Goal: Information Seeking & Learning: Learn about a topic

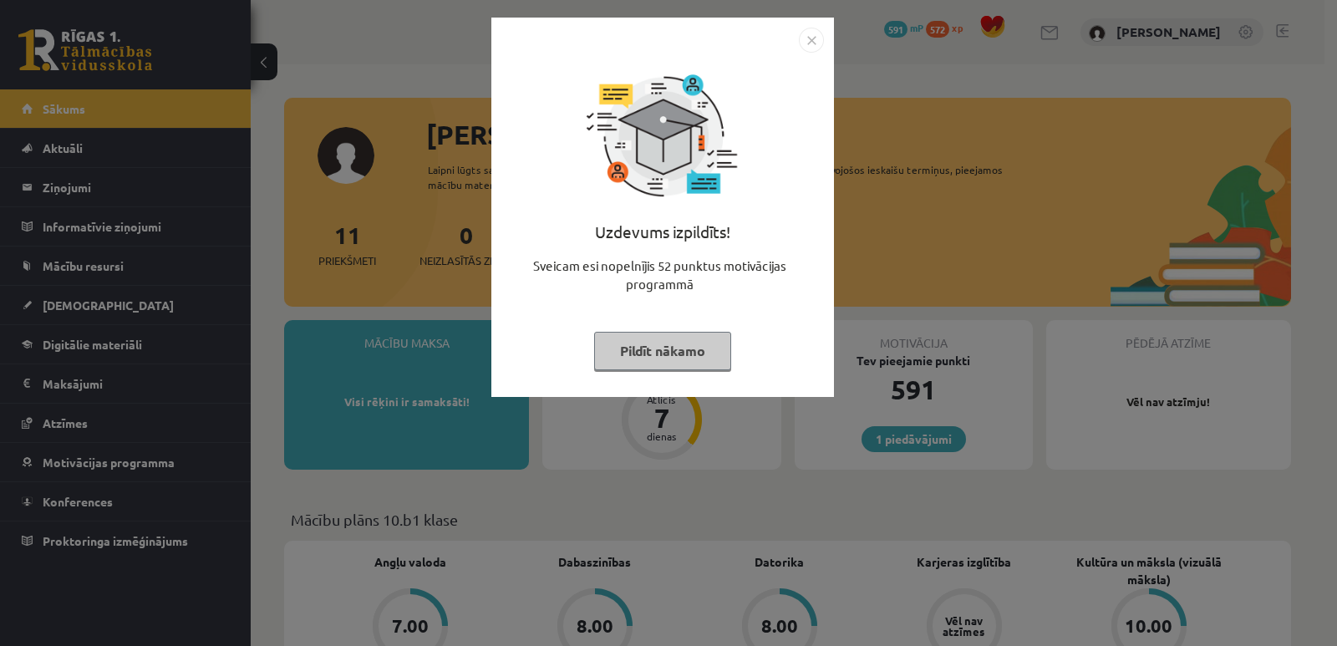
click at [814, 36] on img "Close" at bounding box center [811, 40] width 25 height 25
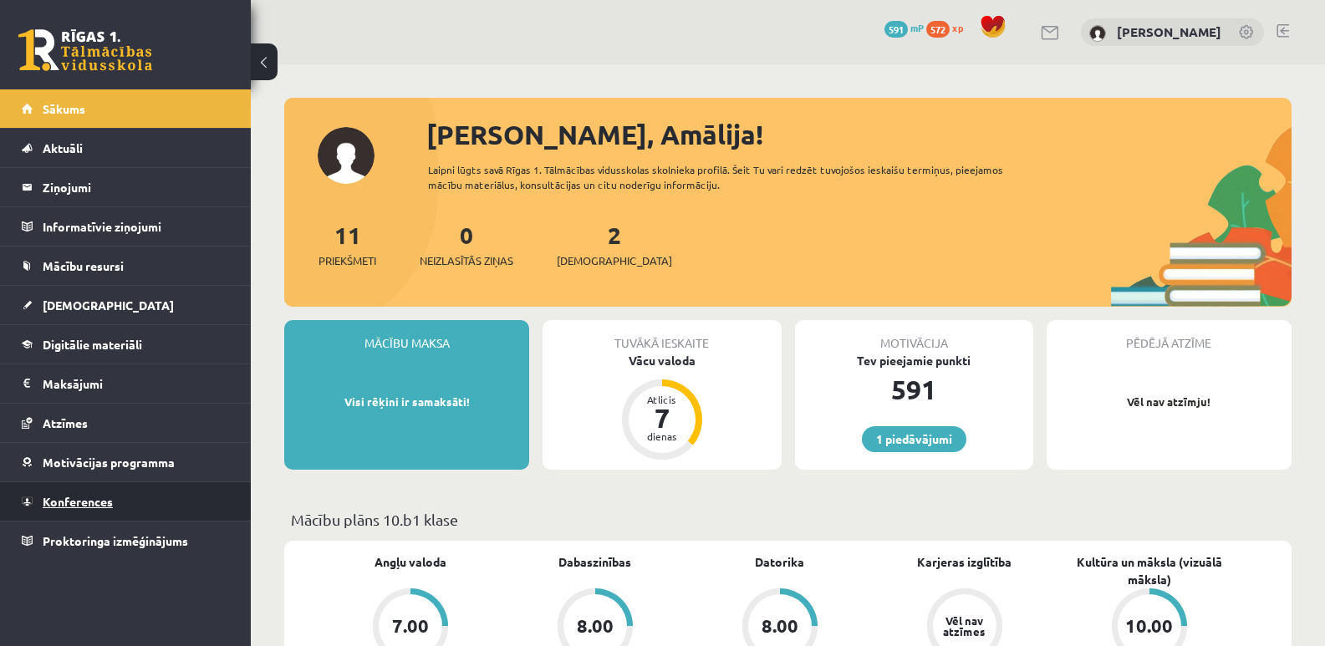
click at [104, 496] on span "Konferences" at bounding box center [78, 501] width 70 height 15
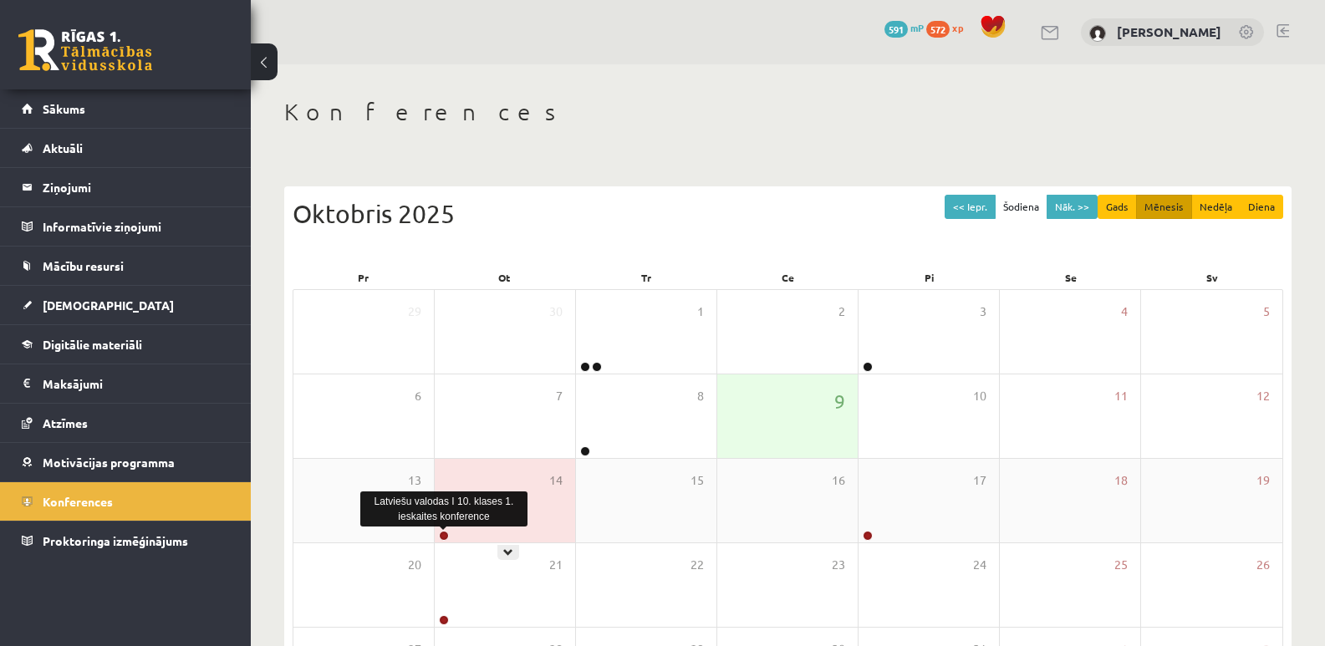
click at [446, 535] on link at bounding box center [444, 536] width 10 height 10
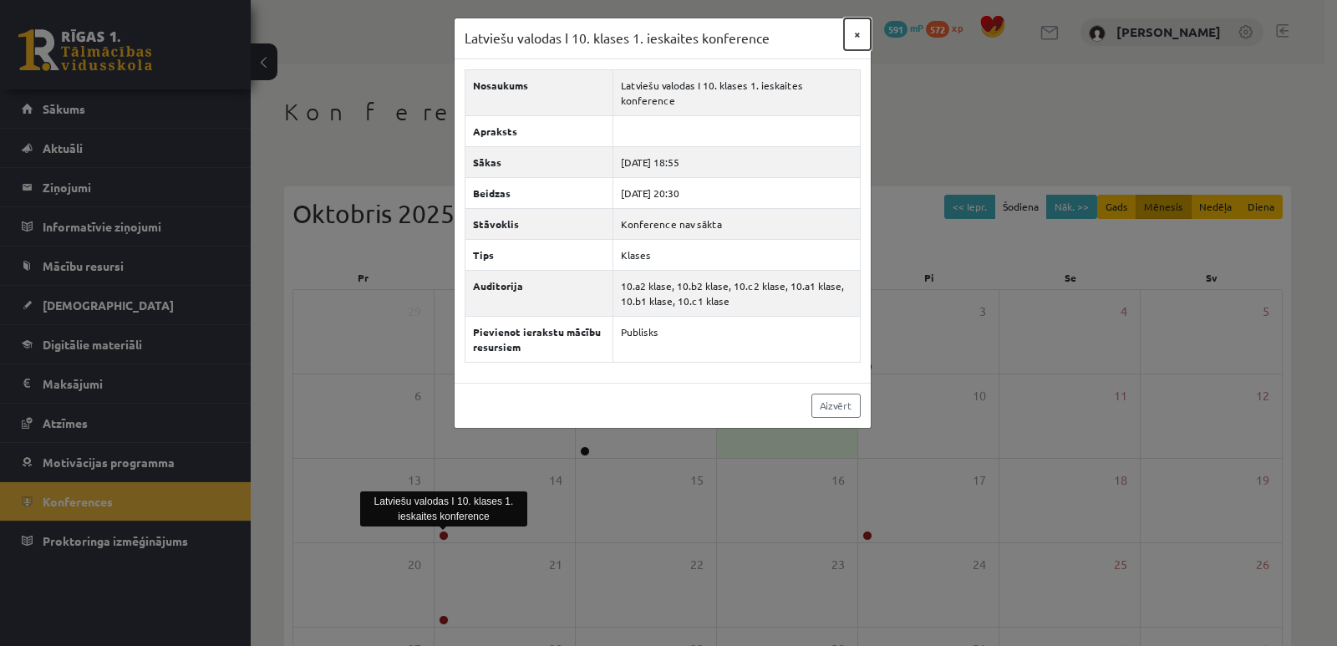
click at [861, 34] on button "×" at bounding box center [857, 34] width 27 height 32
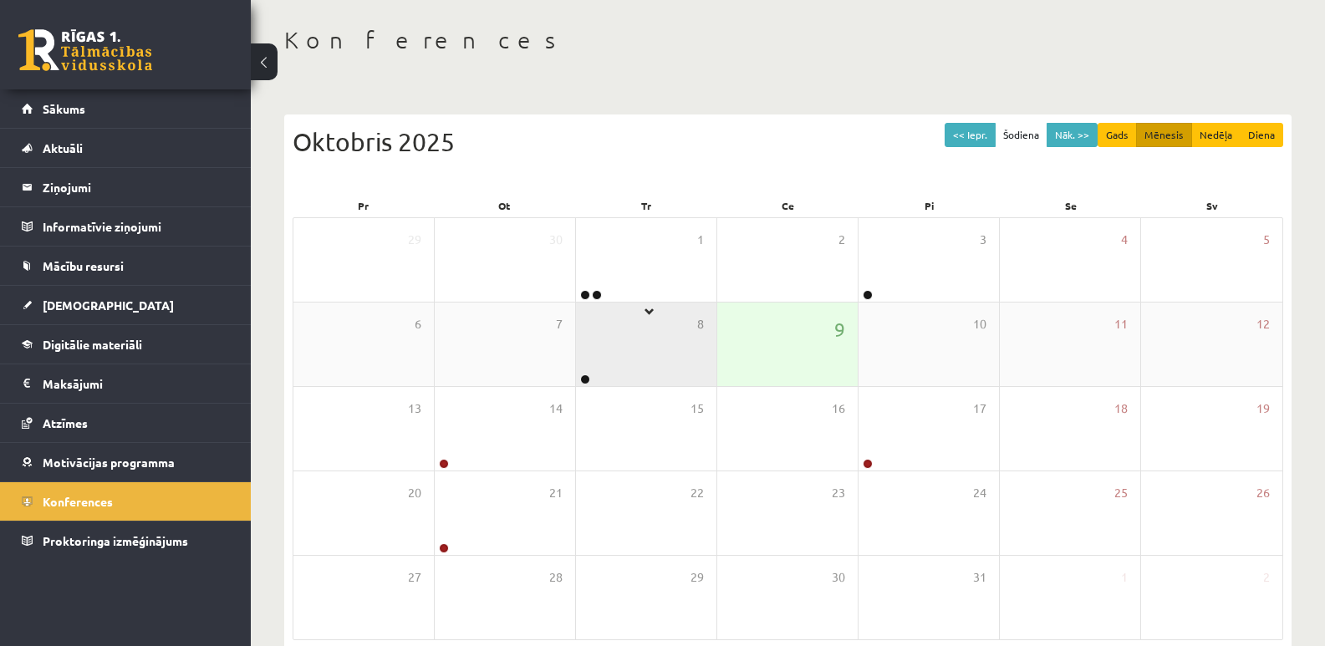
scroll to position [153, 0]
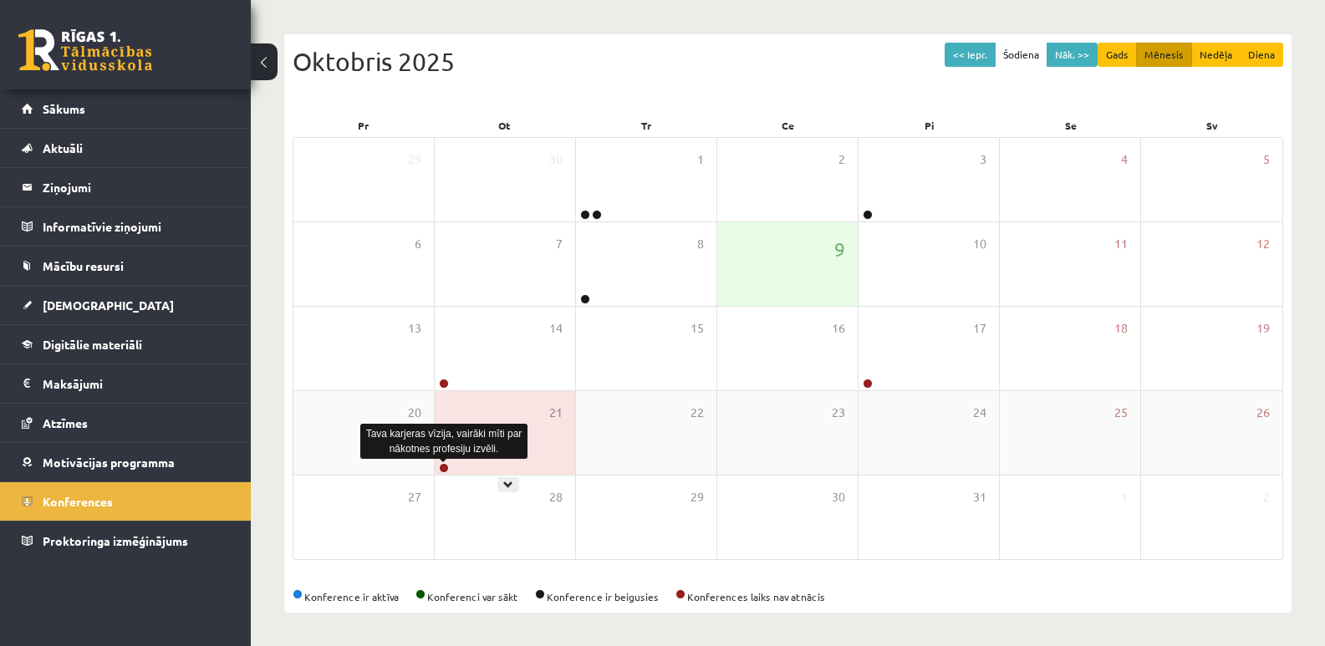
click at [445, 467] on link at bounding box center [444, 468] width 10 height 10
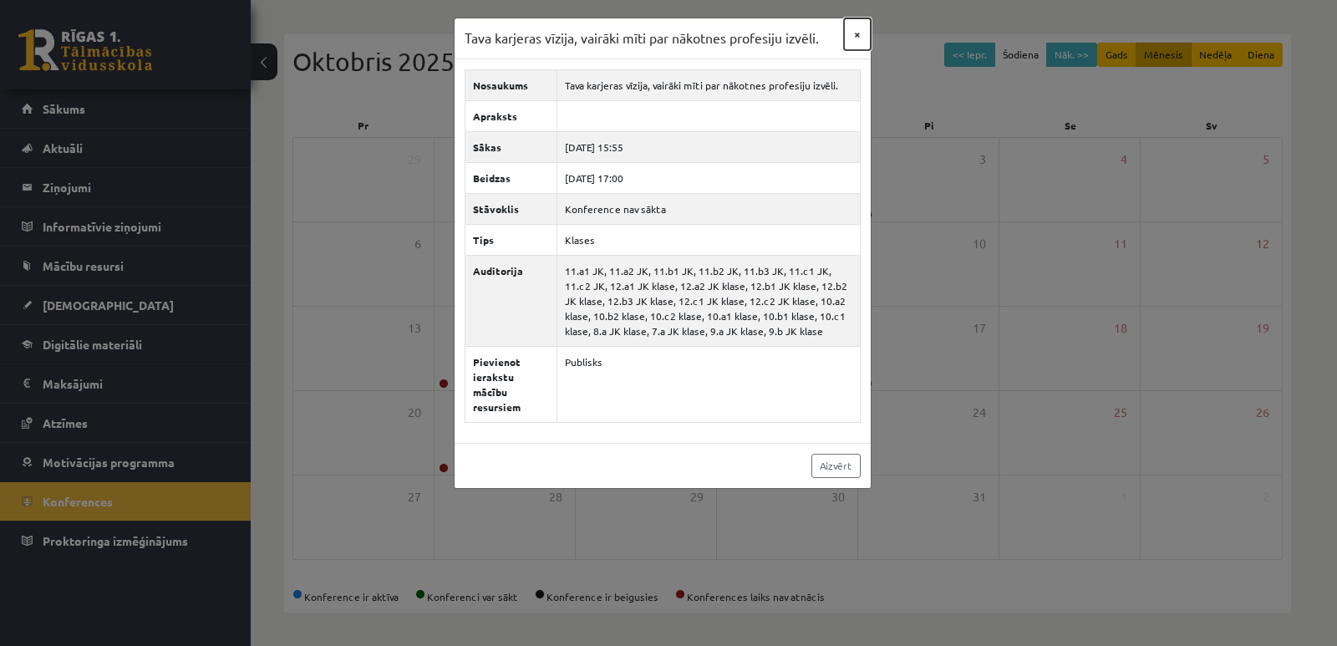
click at [853, 30] on button "×" at bounding box center [857, 34] width 27 height 32
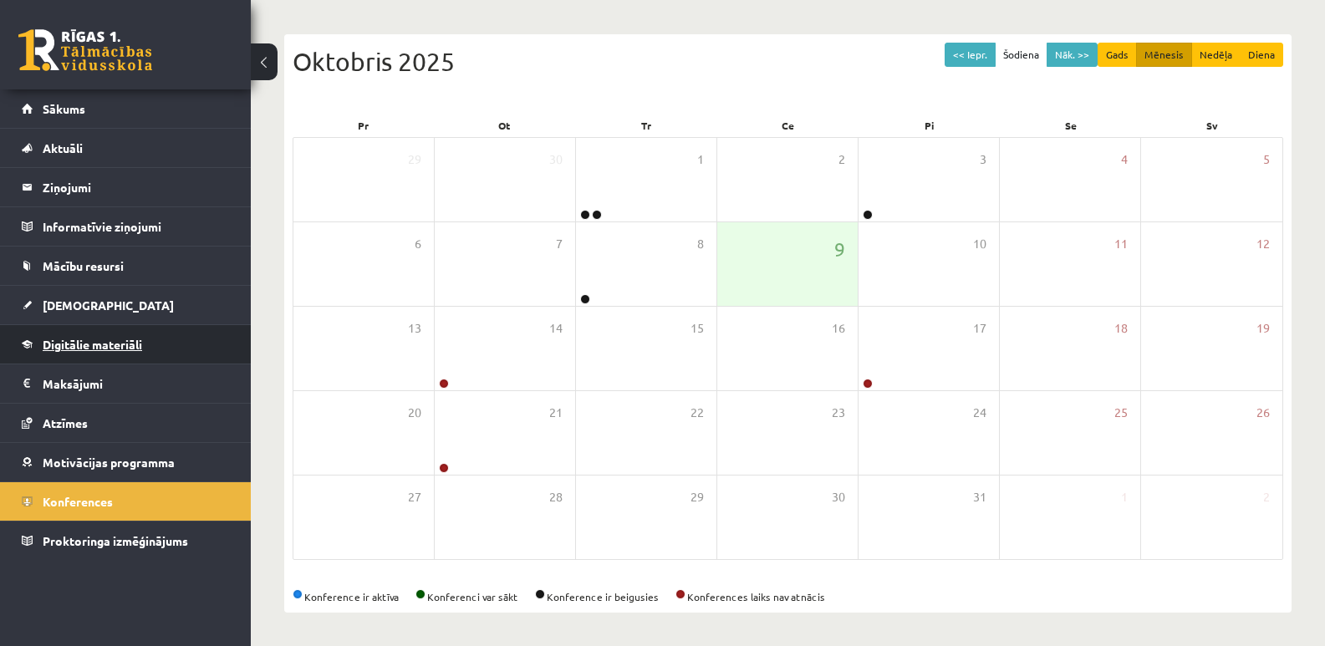
click at [76, 345] on span "Digitālie materiāli" at bounding box center [92, 344] width 99 height 15
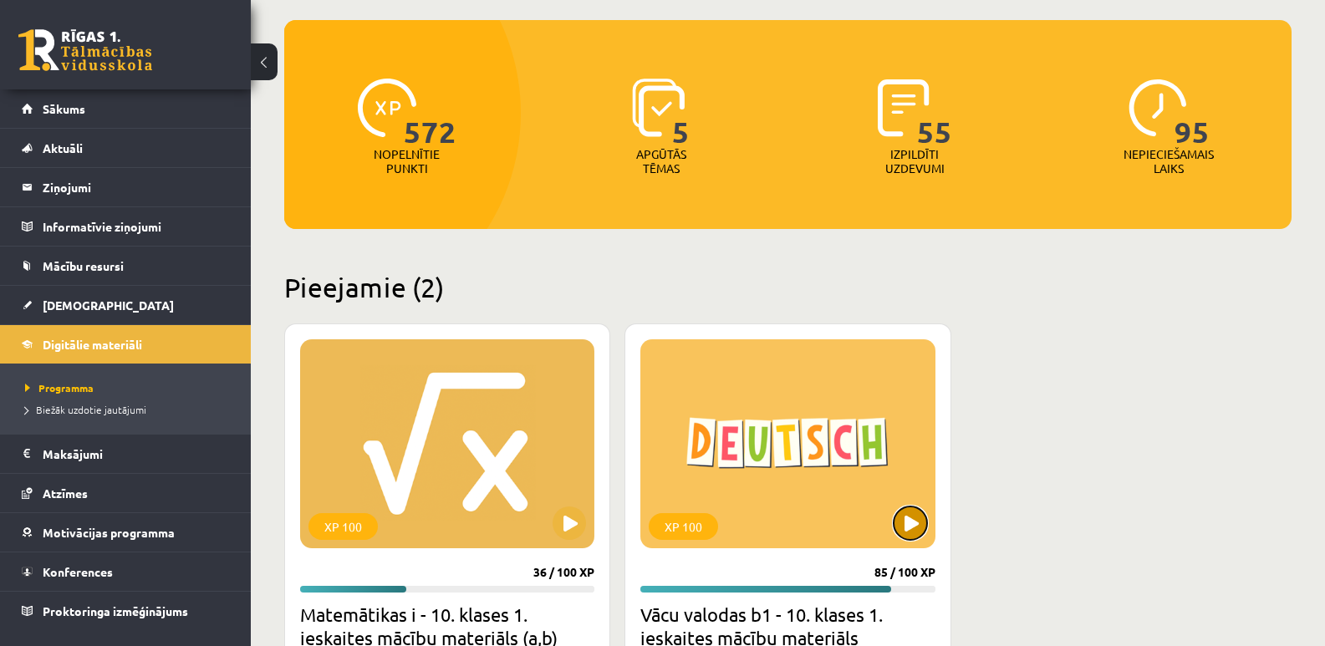
click at [913, 533] on button at bounding box center [909, 522] width 33 height 33
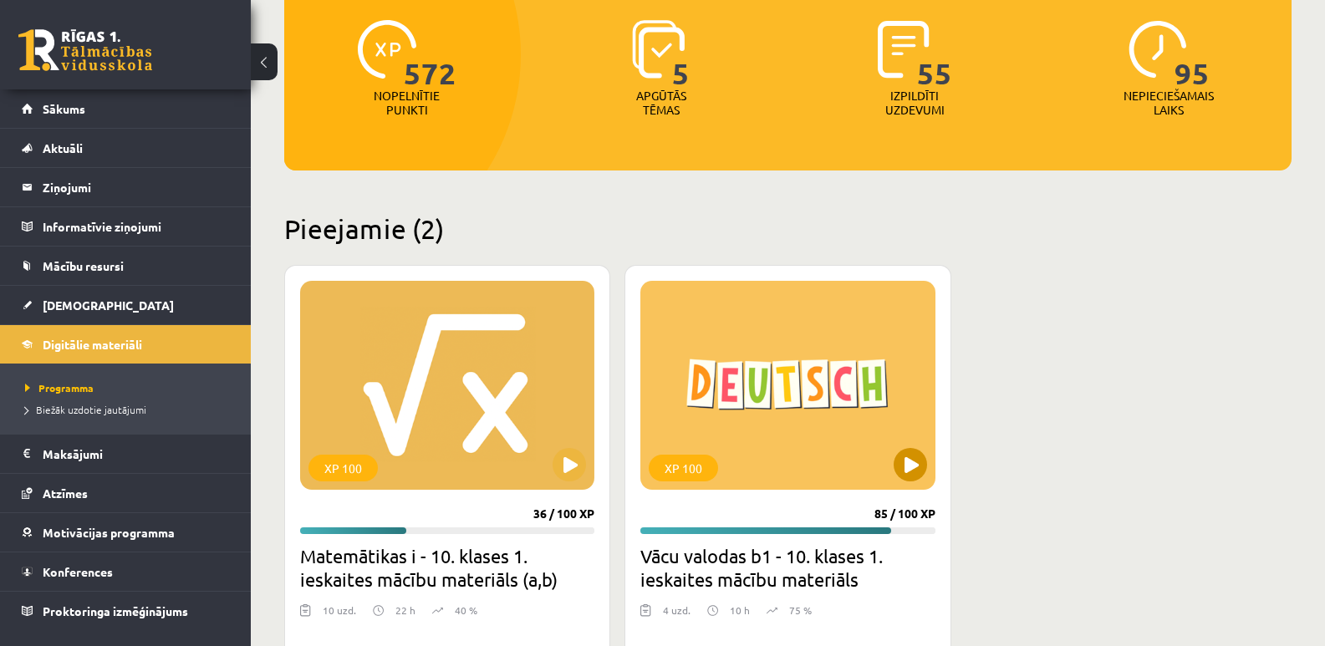
scroll to position [320, 0]
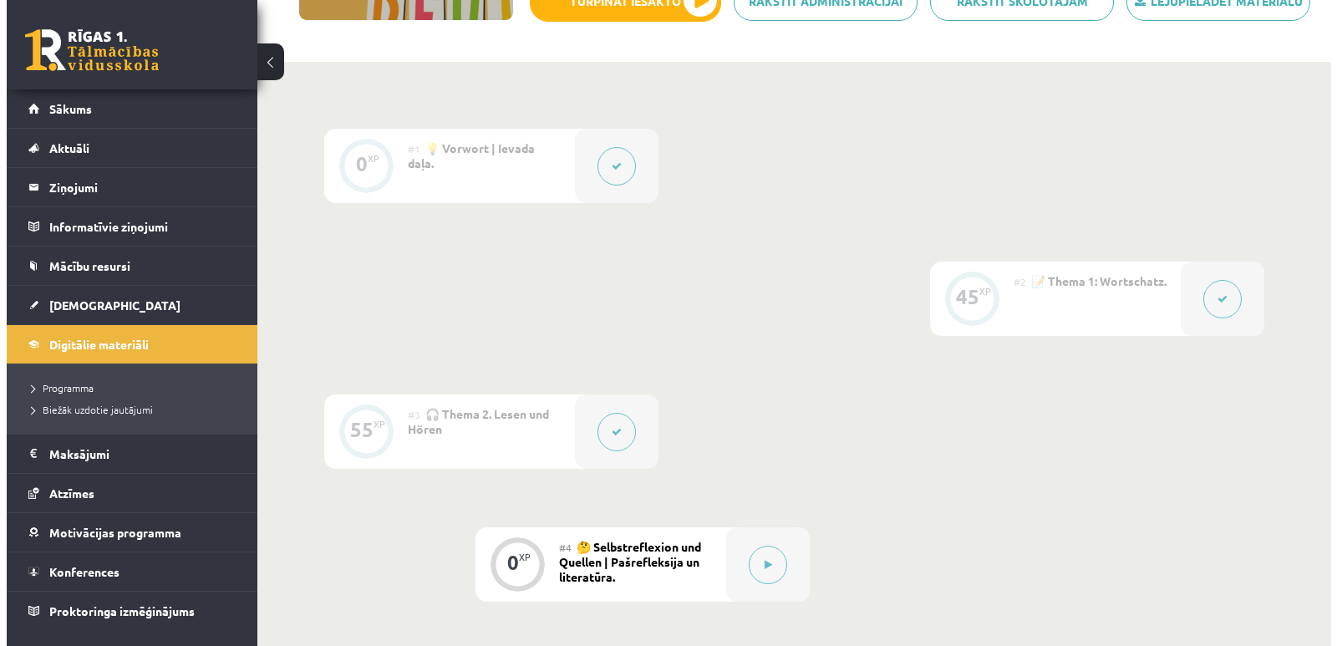
scroll to position [334, 0]
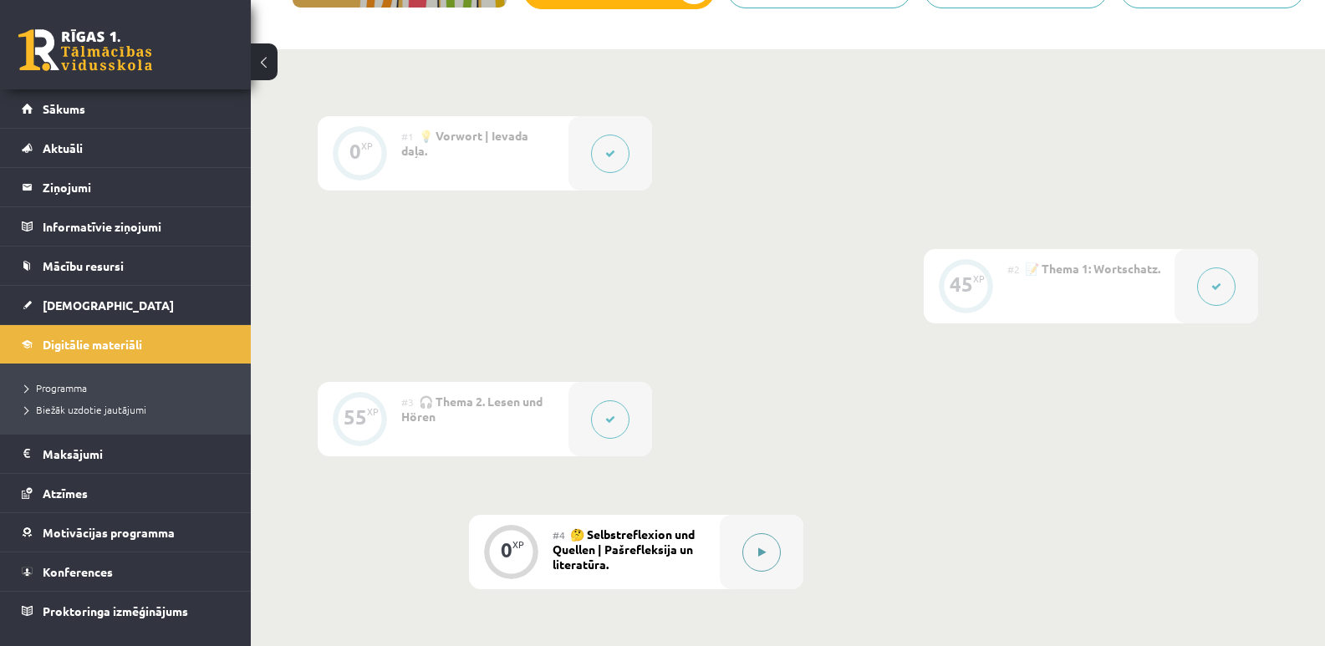
click at [761, 557] on button at bounding box center [761, 552] width 38 height 38
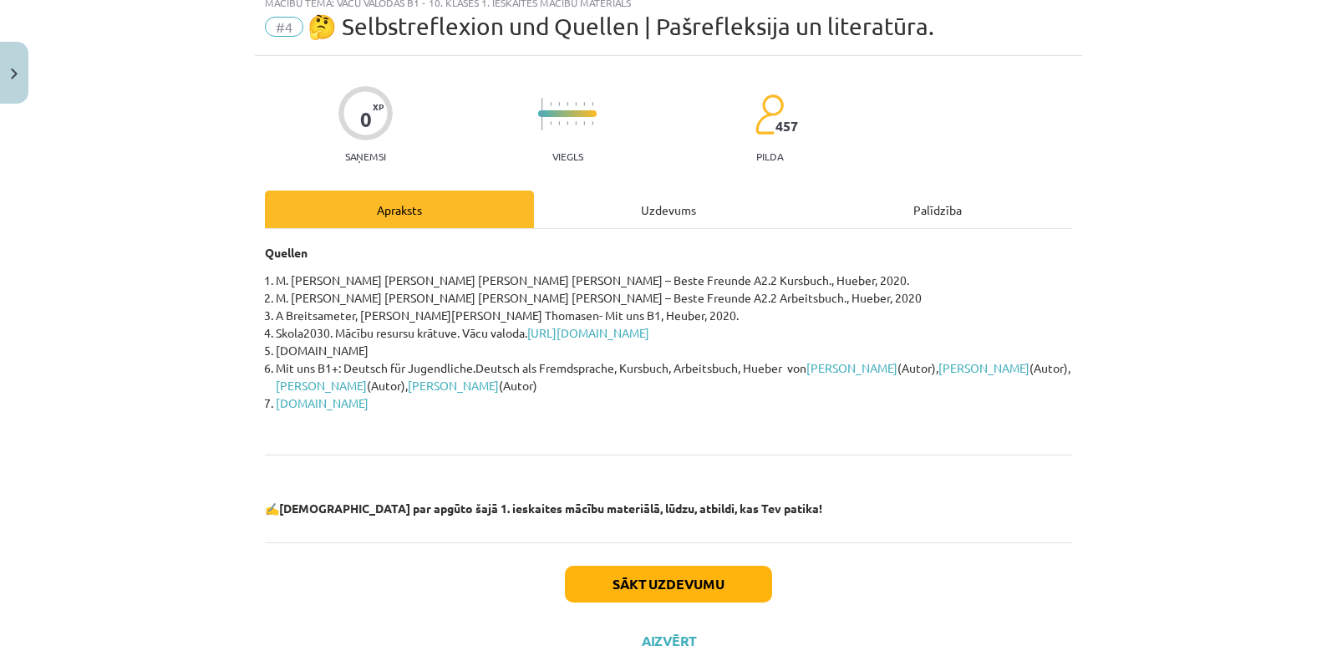
scroll to position [84, 0]
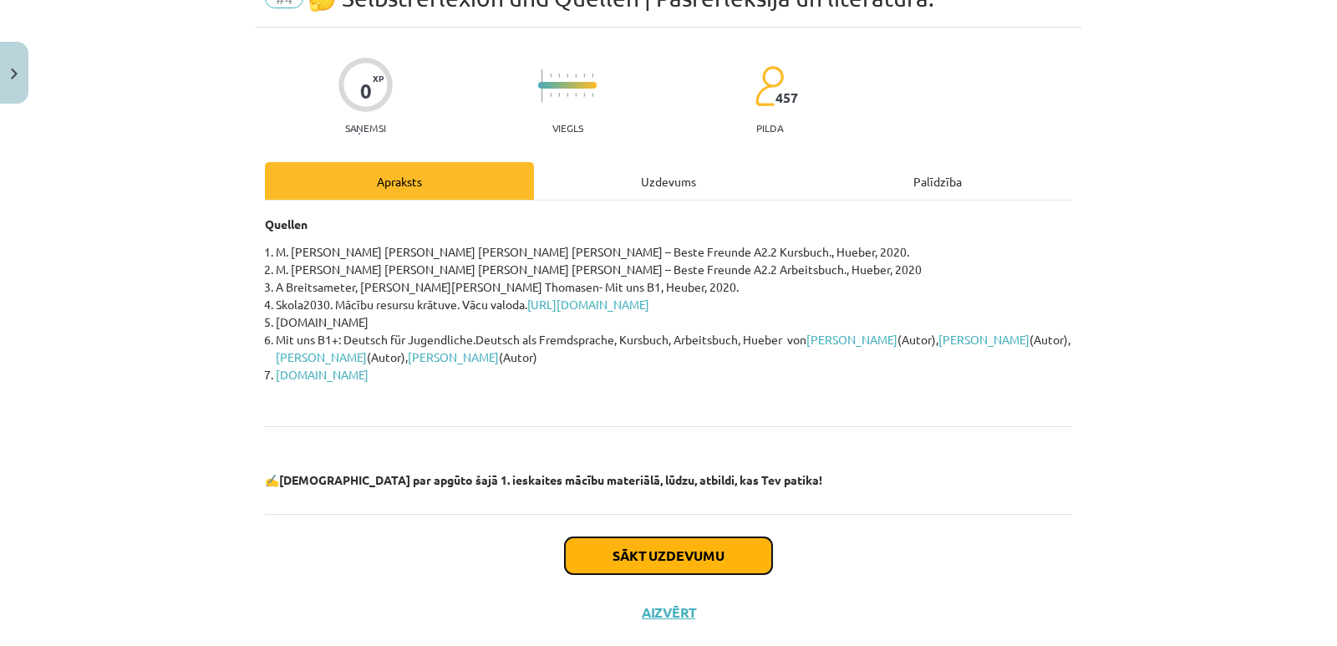
click at [687, 549] on button "Sākt uzdevumu" at bounding box center [668, 555] width 207 height 37
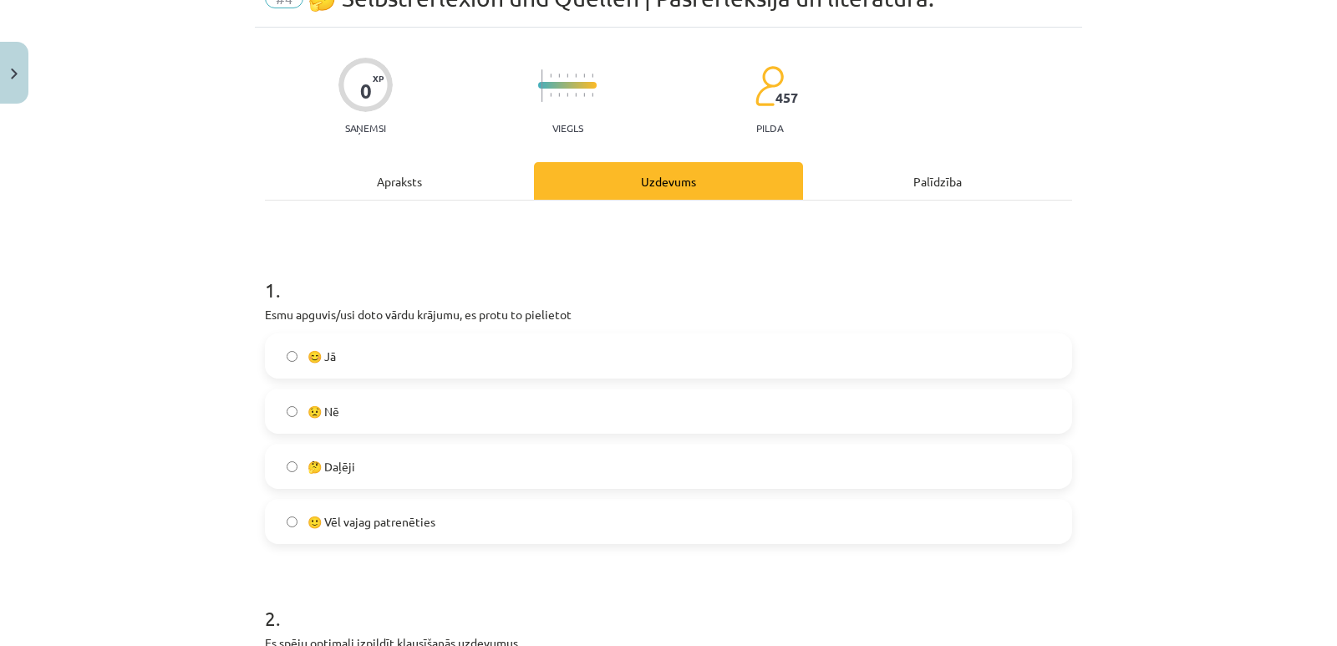
scroll to position [42, 0]
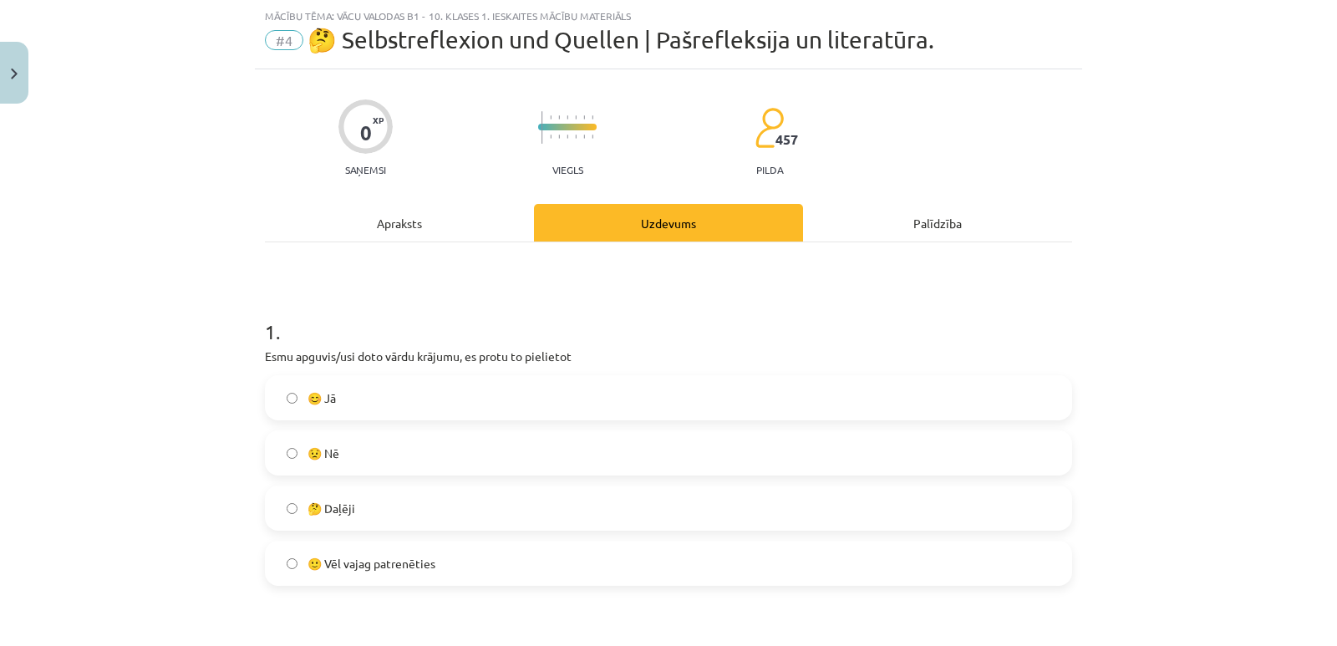
click at [308, 404] on span "😊 Jā" at bounding box center [322, 398] width 28 height 18
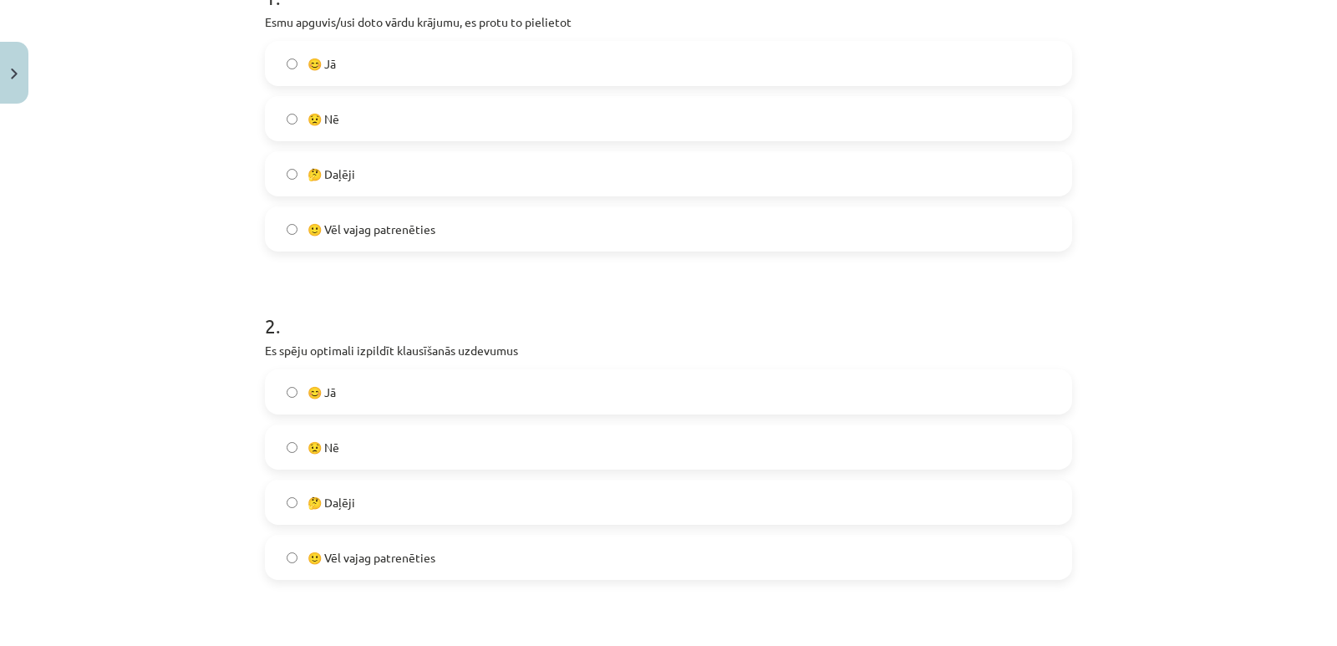
click at [359, 555] on span "🙂 Vēl vajag patrenēties" at bounding box center [372, 558] width 128 height 18
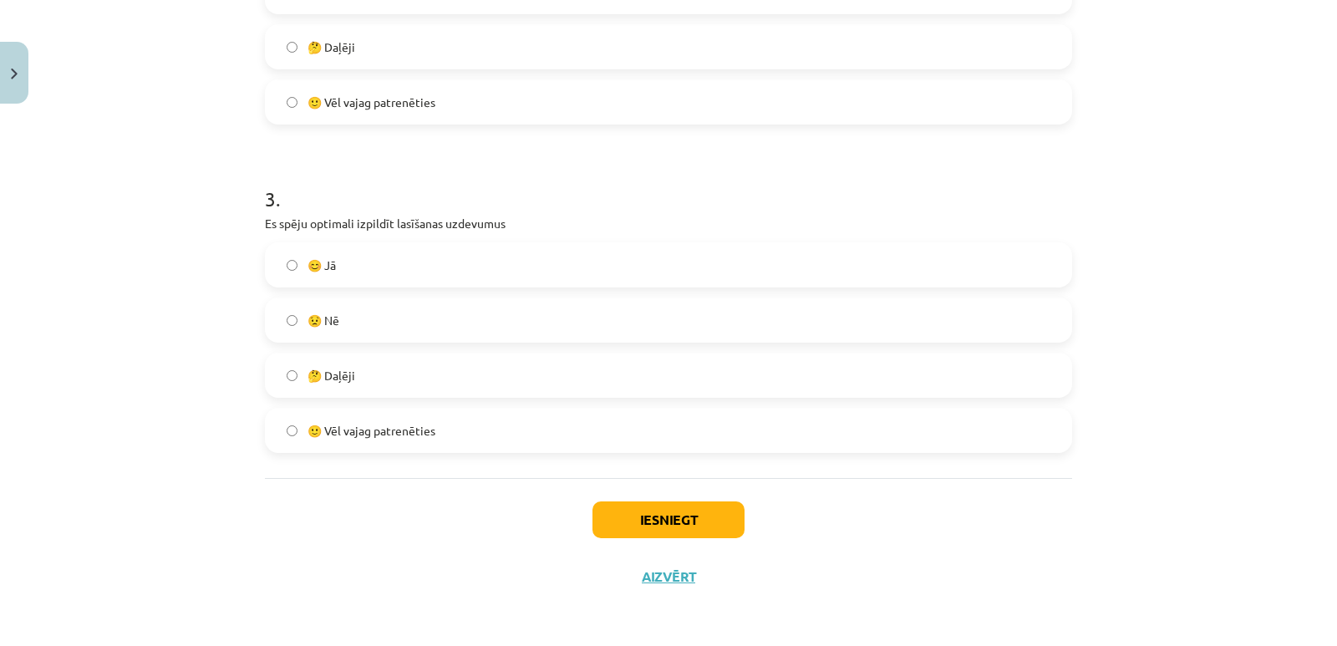
scroll to position [832, 0]
click at [648, 517] on button "Iesniegt" at bounding box center [669, 519] width 152 height 37
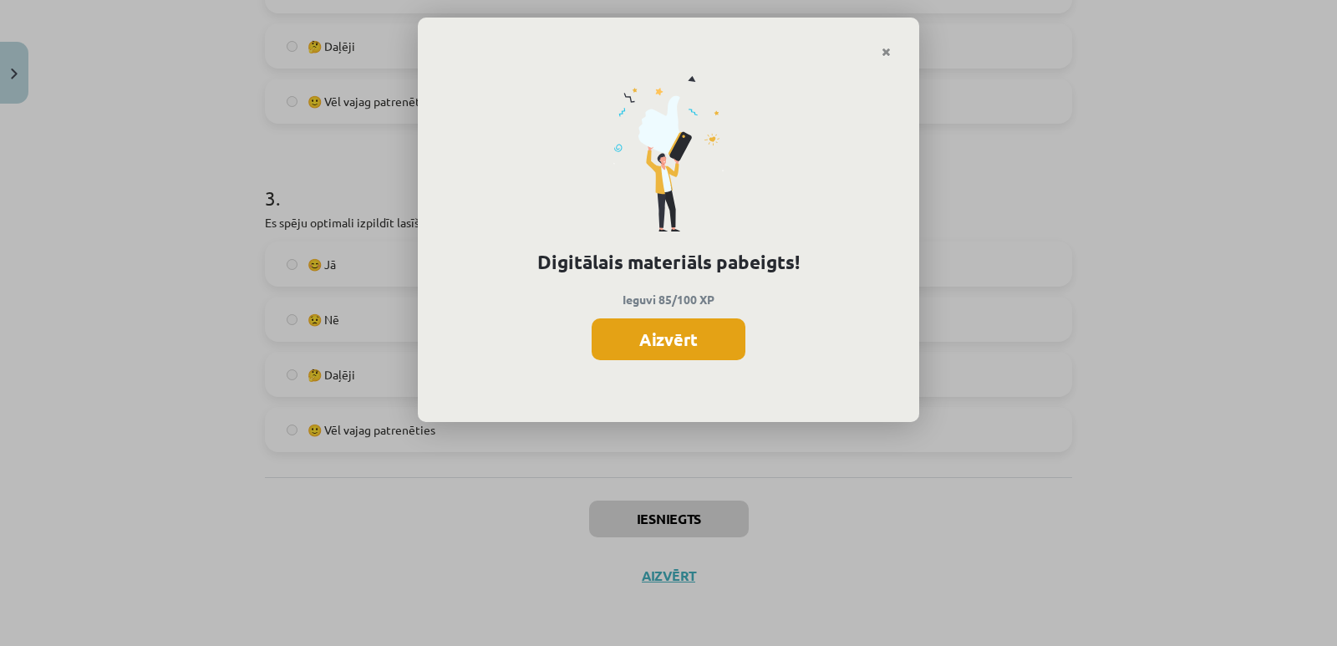
click at [669, 333] on button "Aizvērt" at bounding box center [669, 339] width 154 height 42
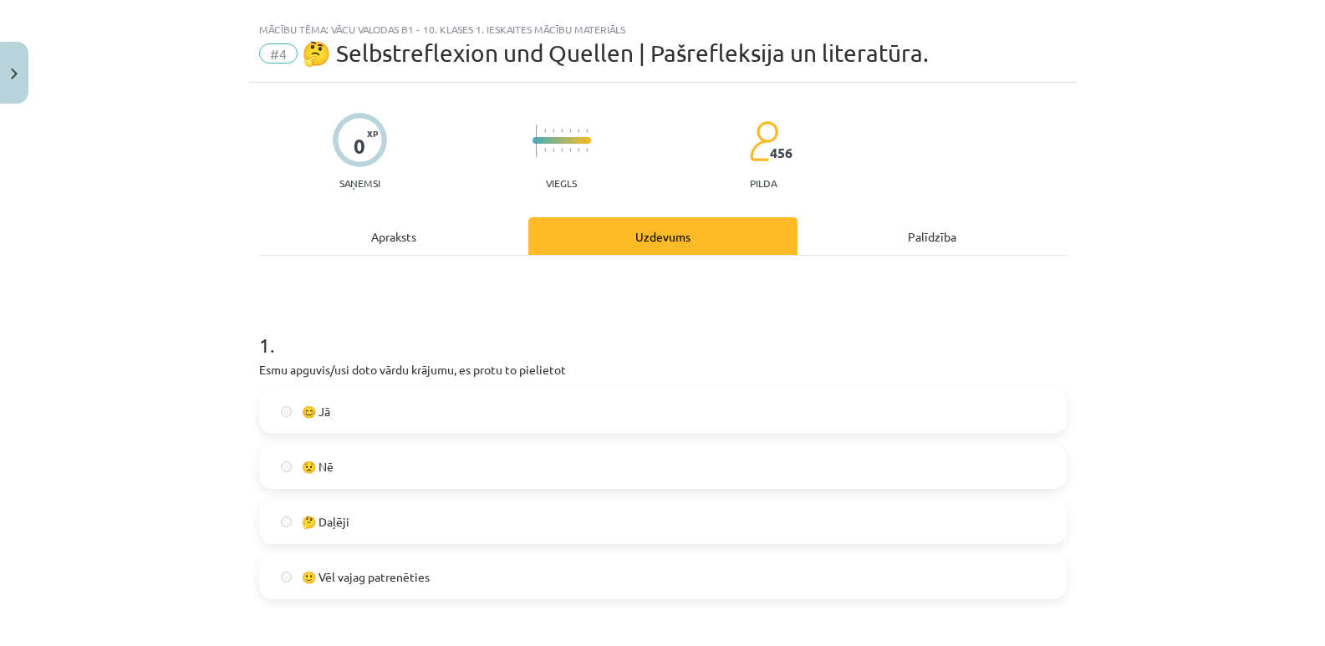
scroll to position [0, 0]
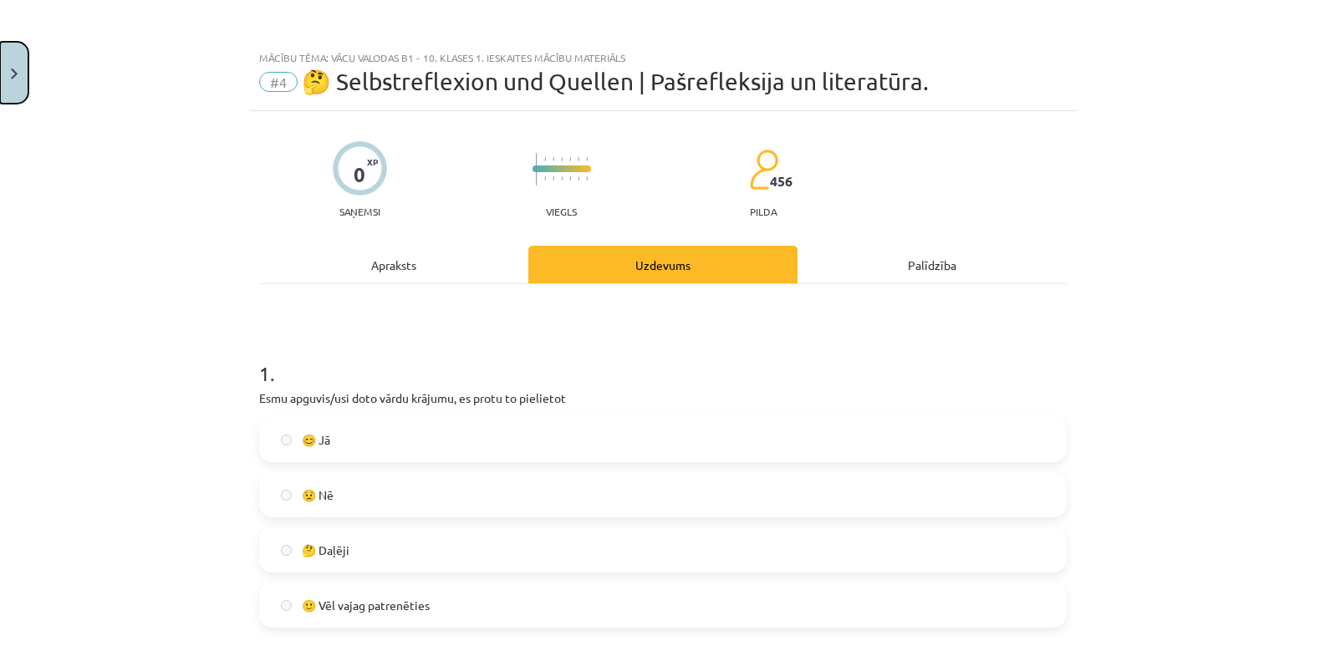
click at [0, 70] on button "Close" at bounding box center [14, 73] width 28 height 62
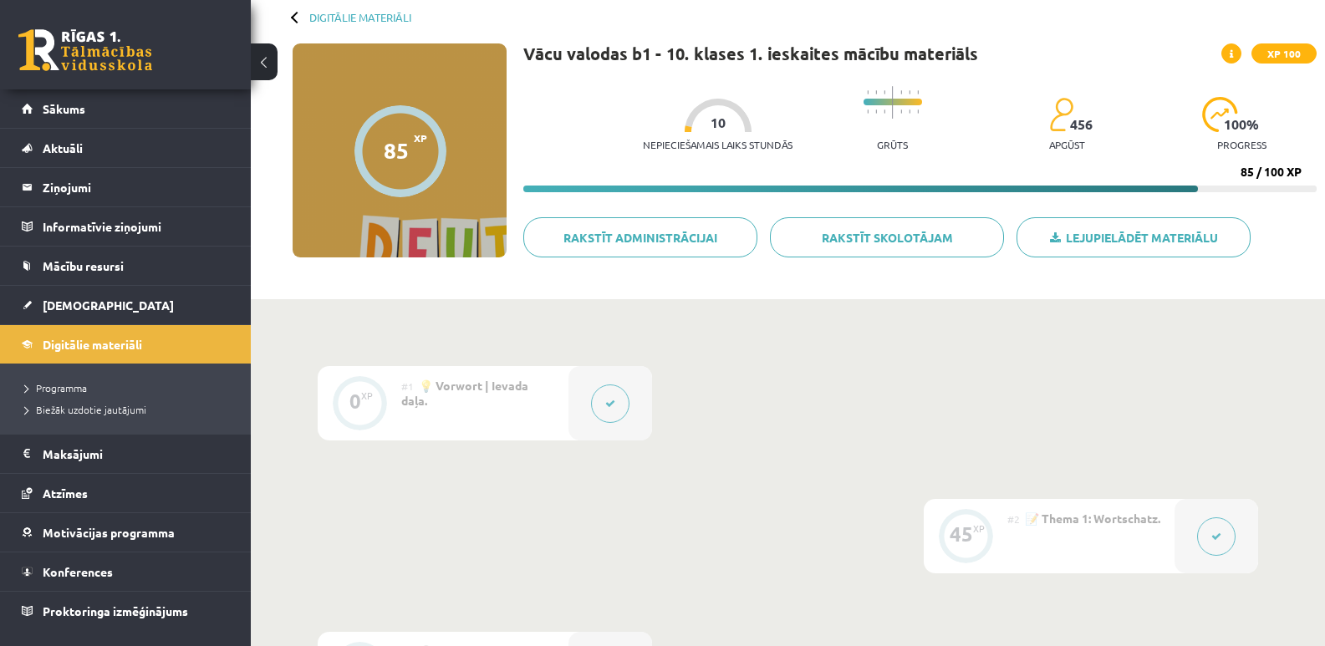
scroll to position [84, 0]
click at [298, 20] on div at bounding box center [297, 18] width 12 height 12
click at [339, 18] on link "Digitālie materiāli" at bounding box center [360, 18] width 102 height 13
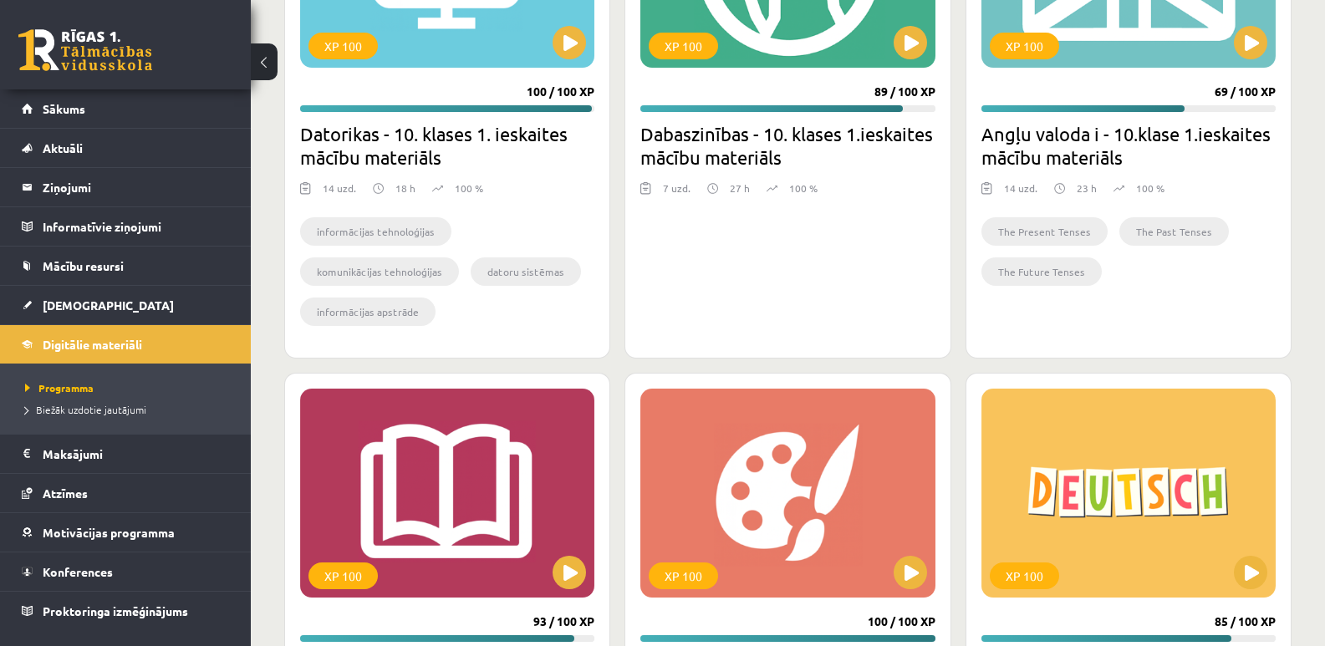
scroll to position [1337, 0]
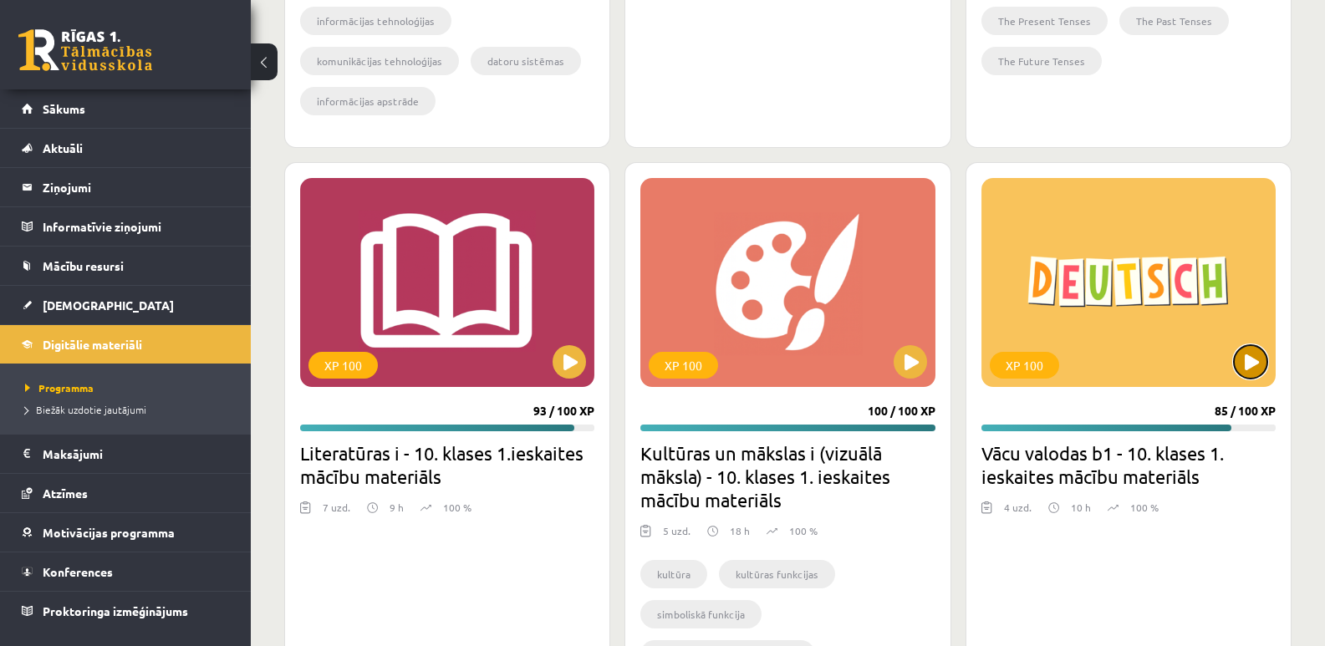
click at [1253, 355] on button at bounding box center [1250, 361] width 33 height 33
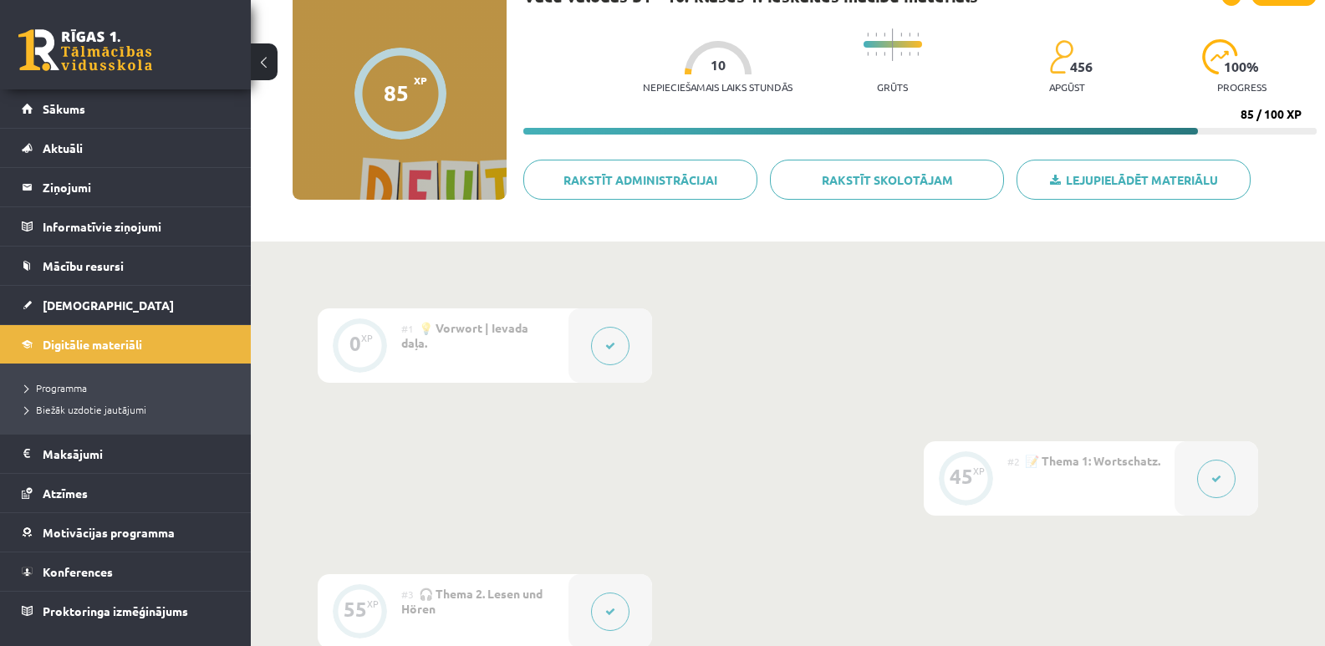
scroll to position [167, 0]
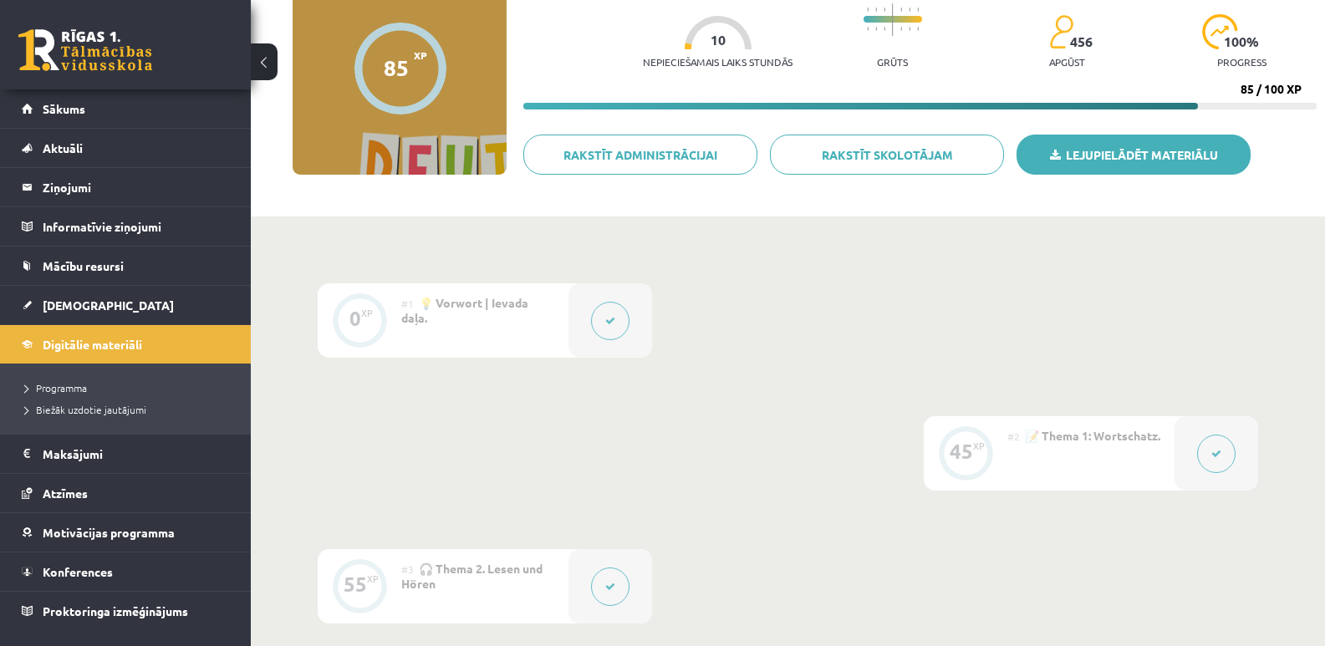
click at [1173, 154] on link "Lejupielādēt materiālu" at bounding box center [1133, 155] width 234 height 40
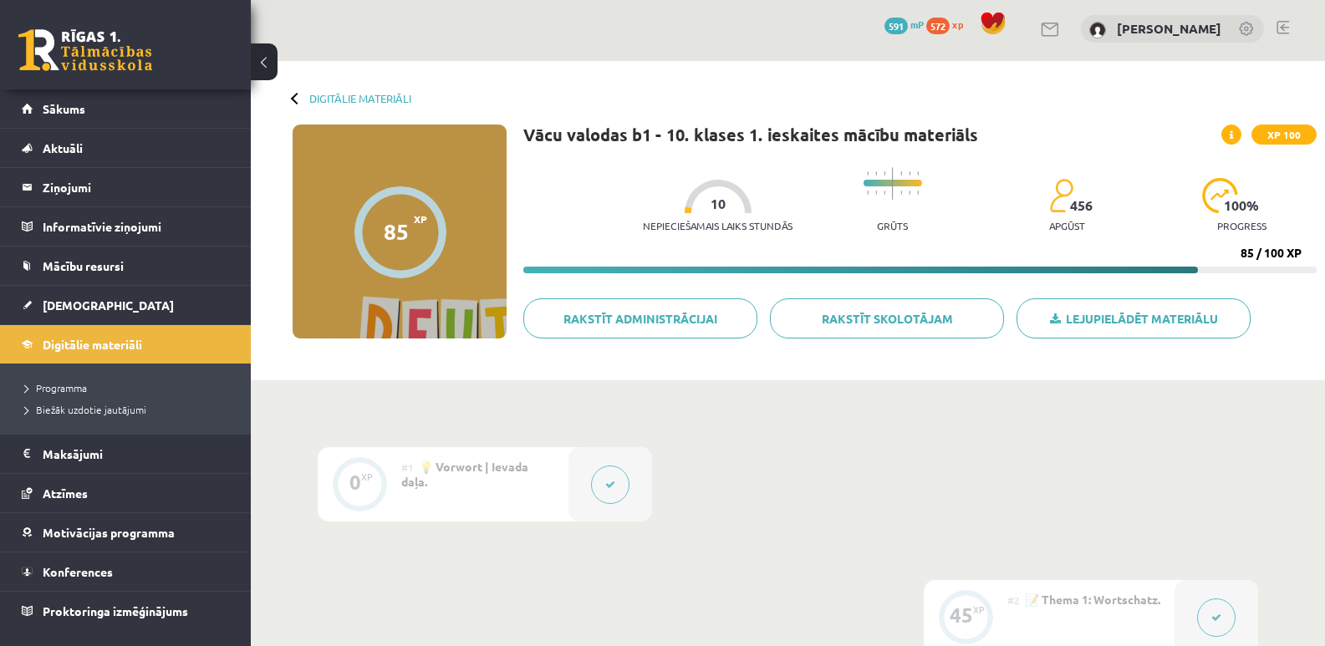
scroll to position [0, 0]
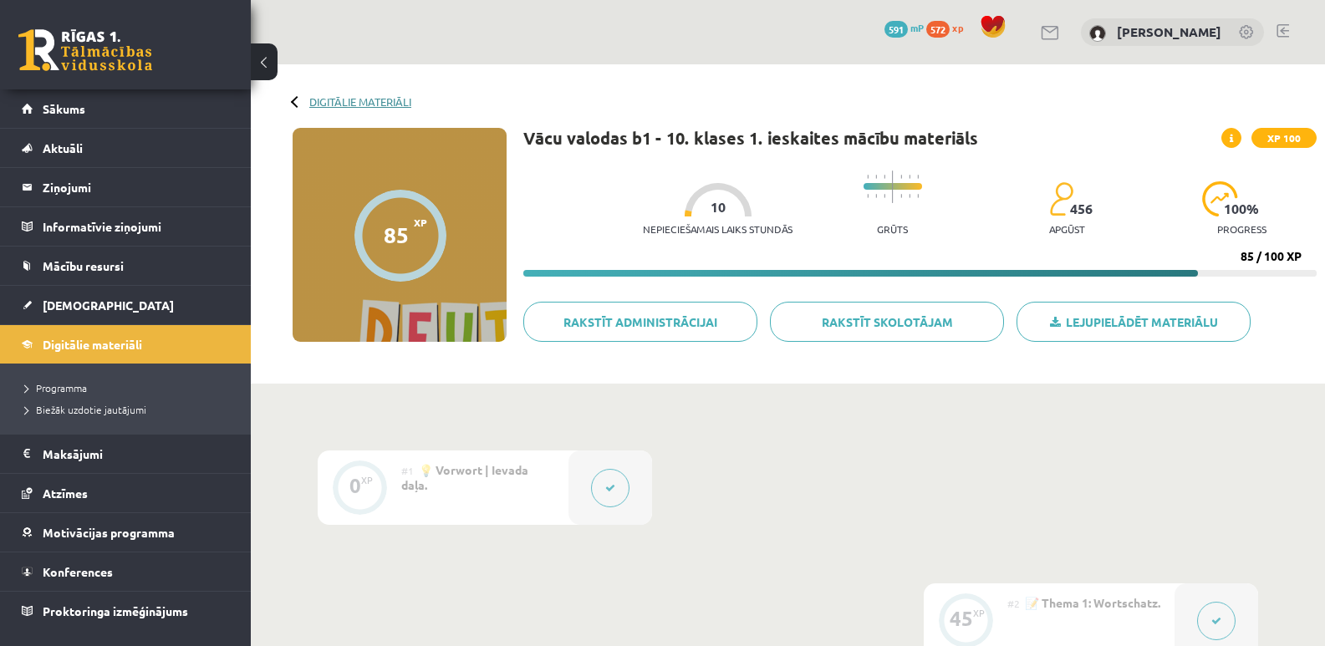
click at [344, 97] on link "Digitālie materiāli" at bounding box center [360, 101] width 102 height 13
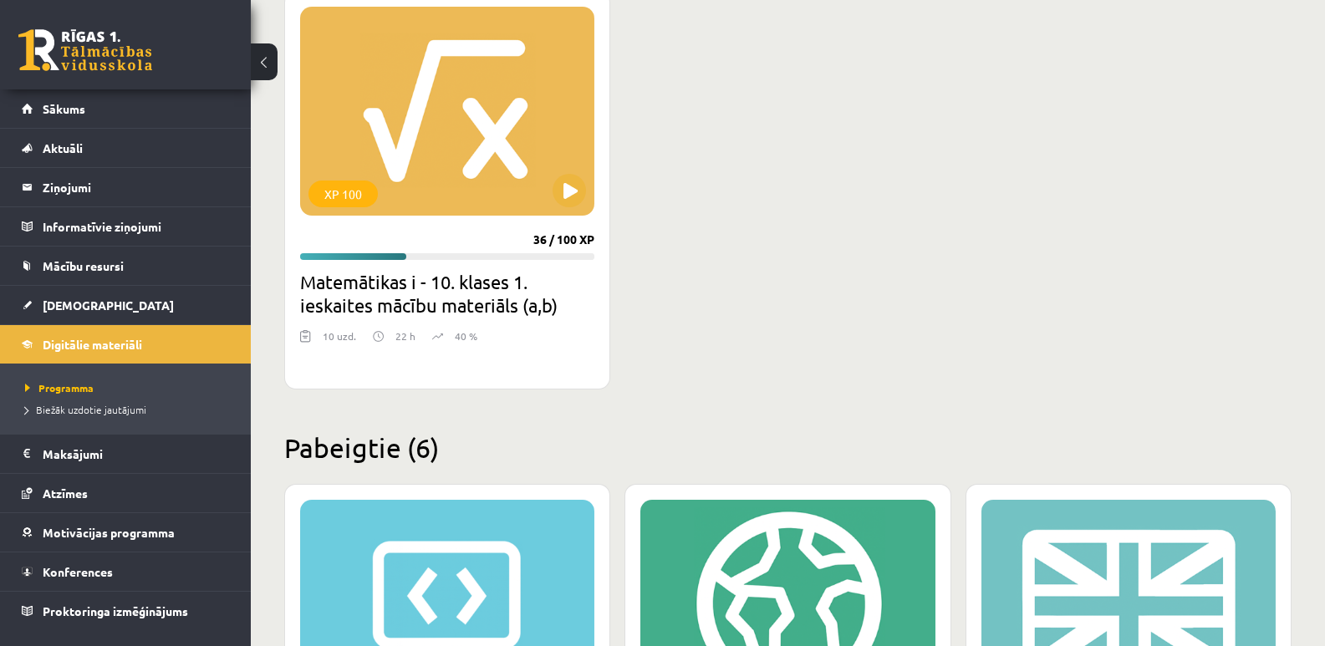
scroll to position [334, 0]
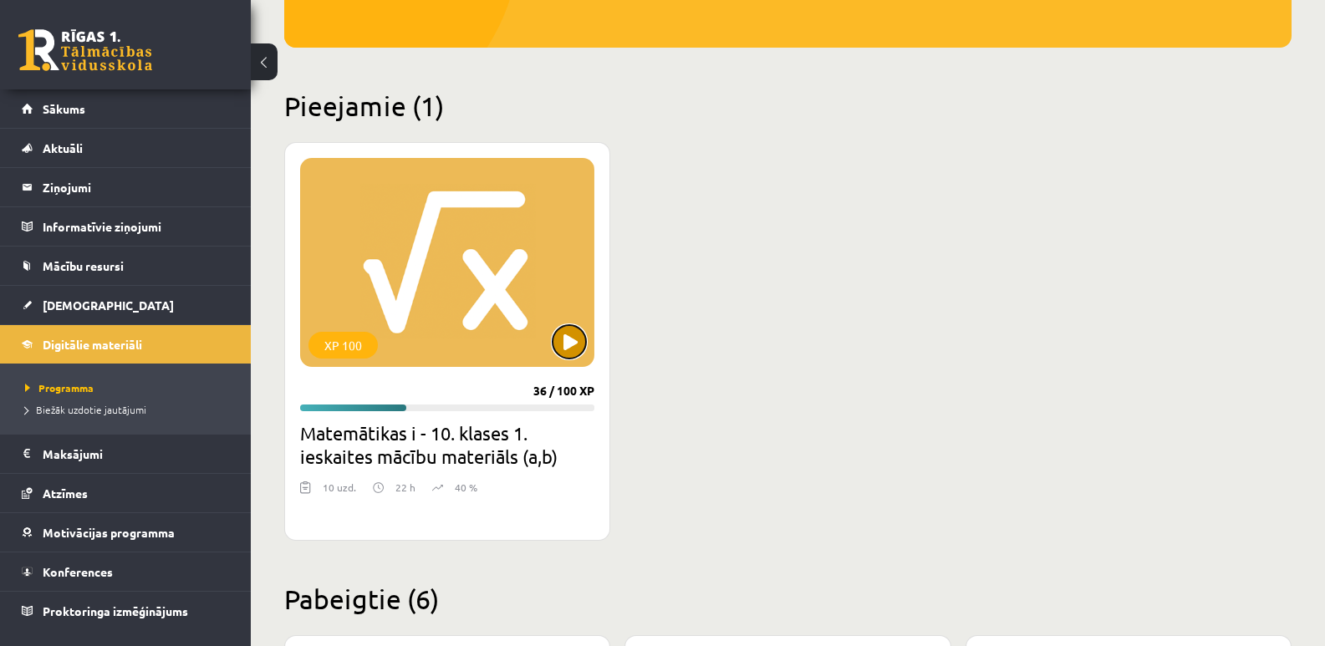
click at [576, 340] on button at bounding box center [568, 341] width 33 height 33
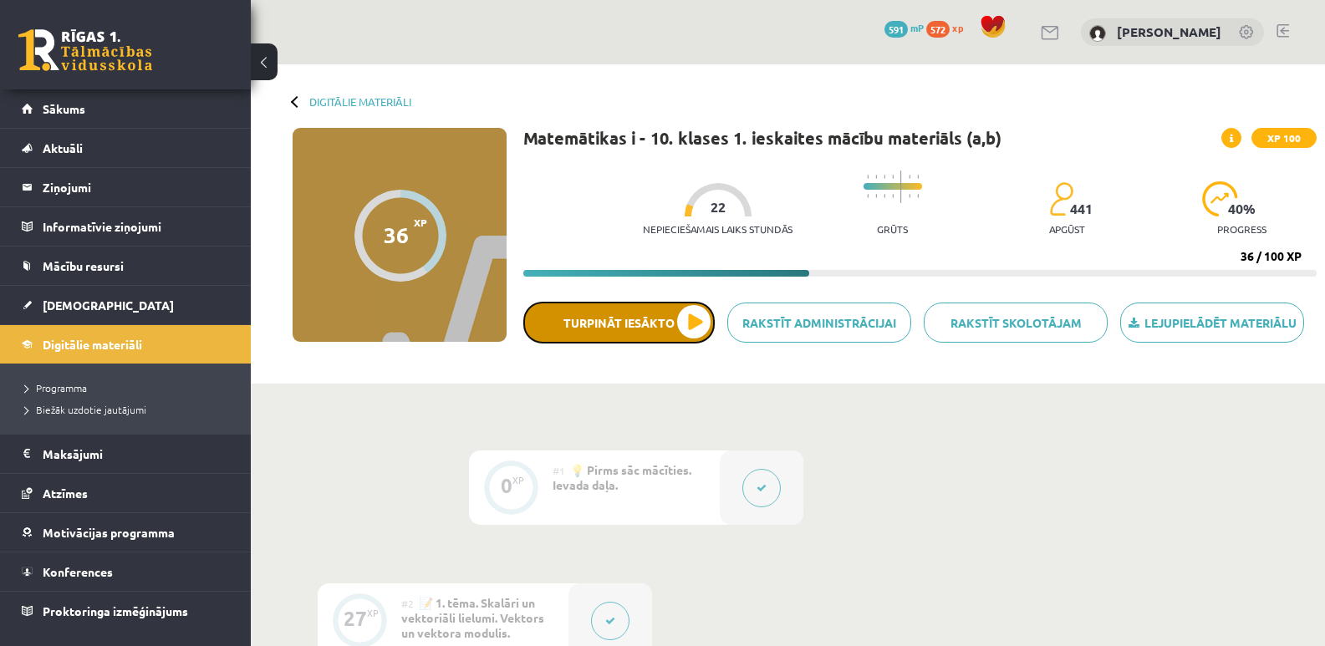
click at [563, 318] on button "Turpināt iesākto" at bounding box center [618, 323] width 191 height 42
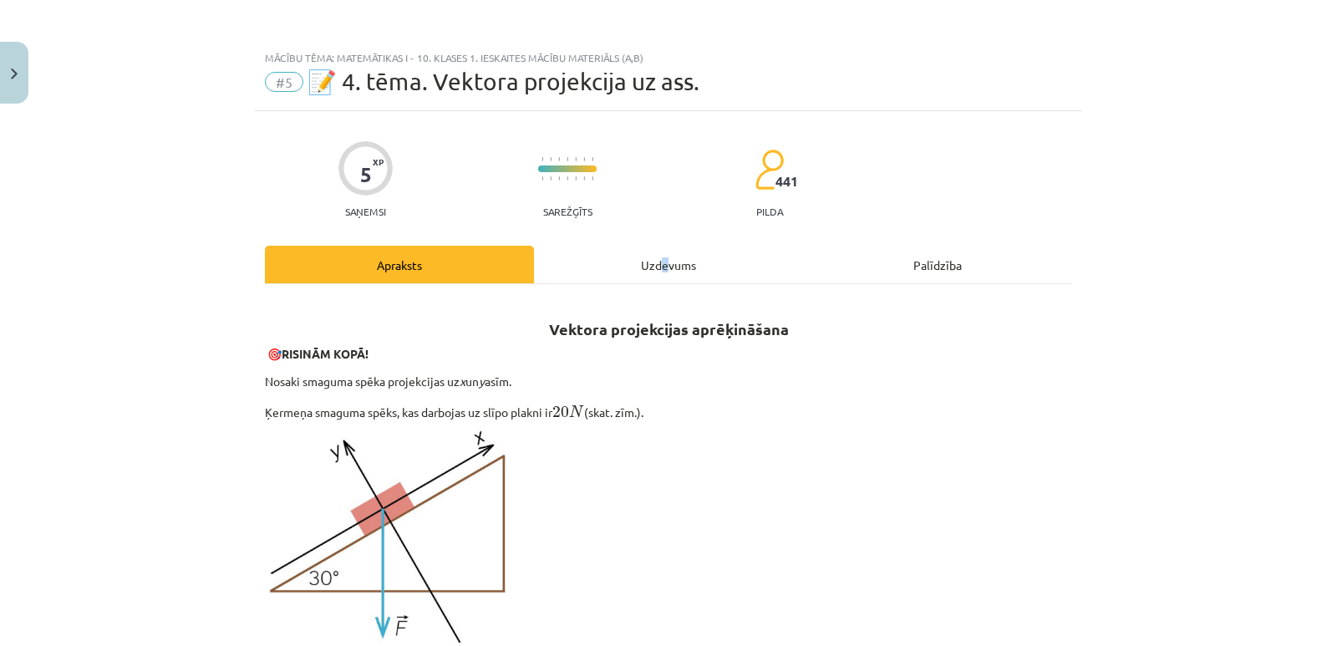
click at [659, 260] on div "Uzdevums" at bounding box center [668, 265] width 269 height 38
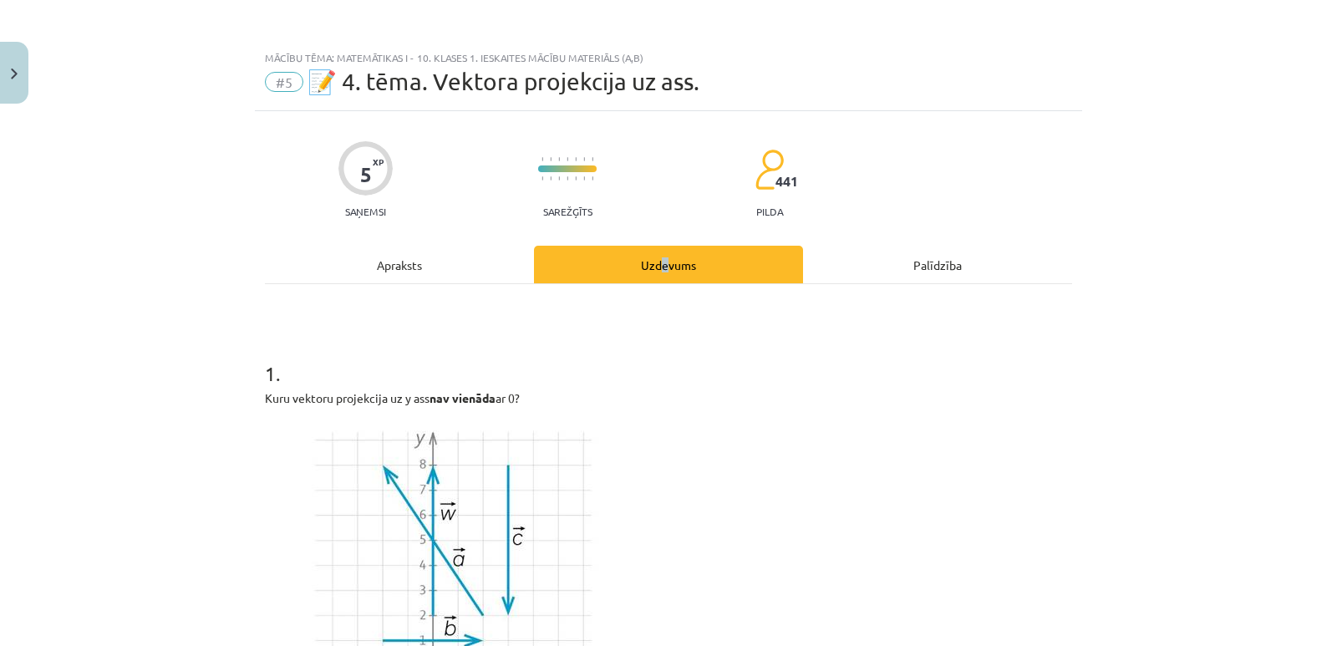
scroll to position [42, 0]
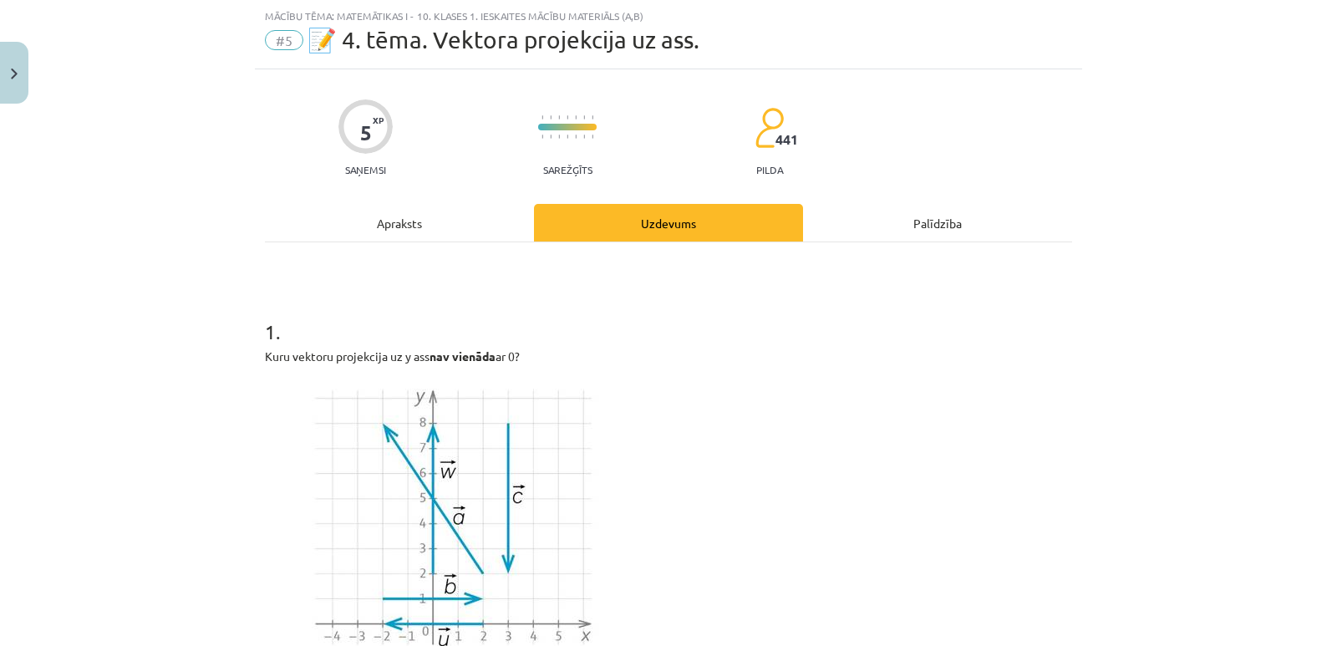
click at [778, 344] on div "1 . Kuru vektoru projekcija uz y ass nav vienāda ar 0? → w w → → [GEOGRAPHIC_DA…" at bounding box center [668, 613] width 807 height 644
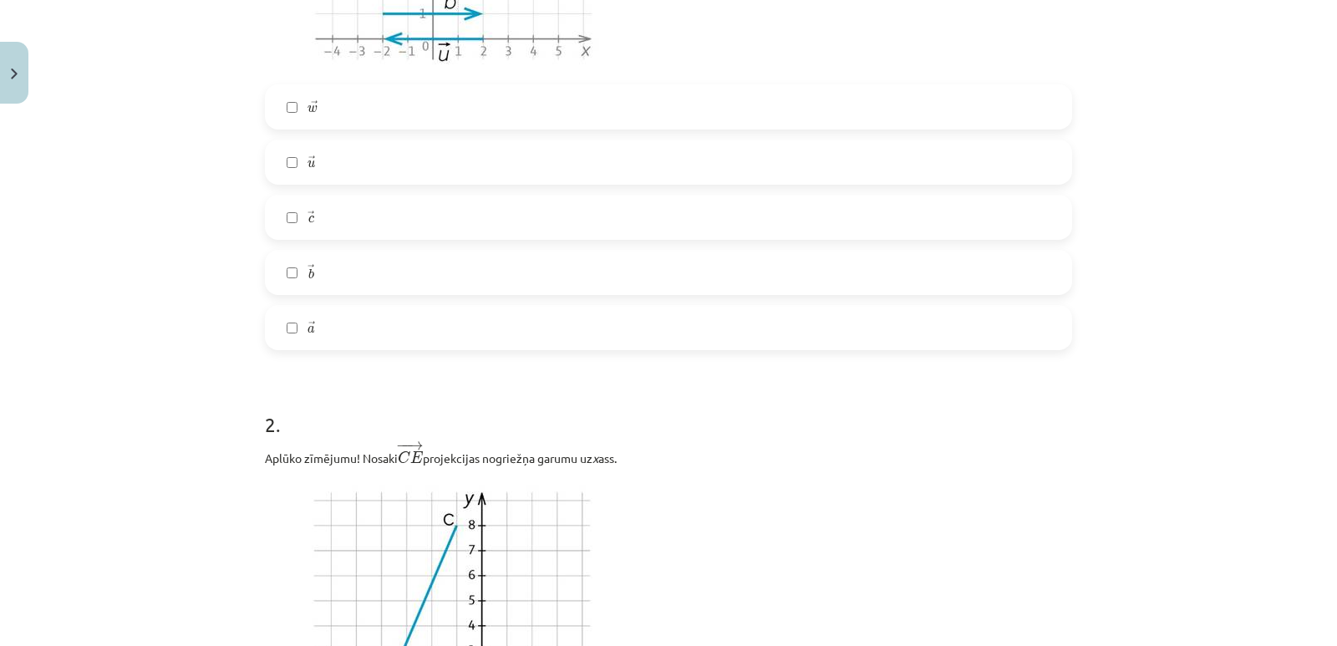
scroll to position [543, 0]
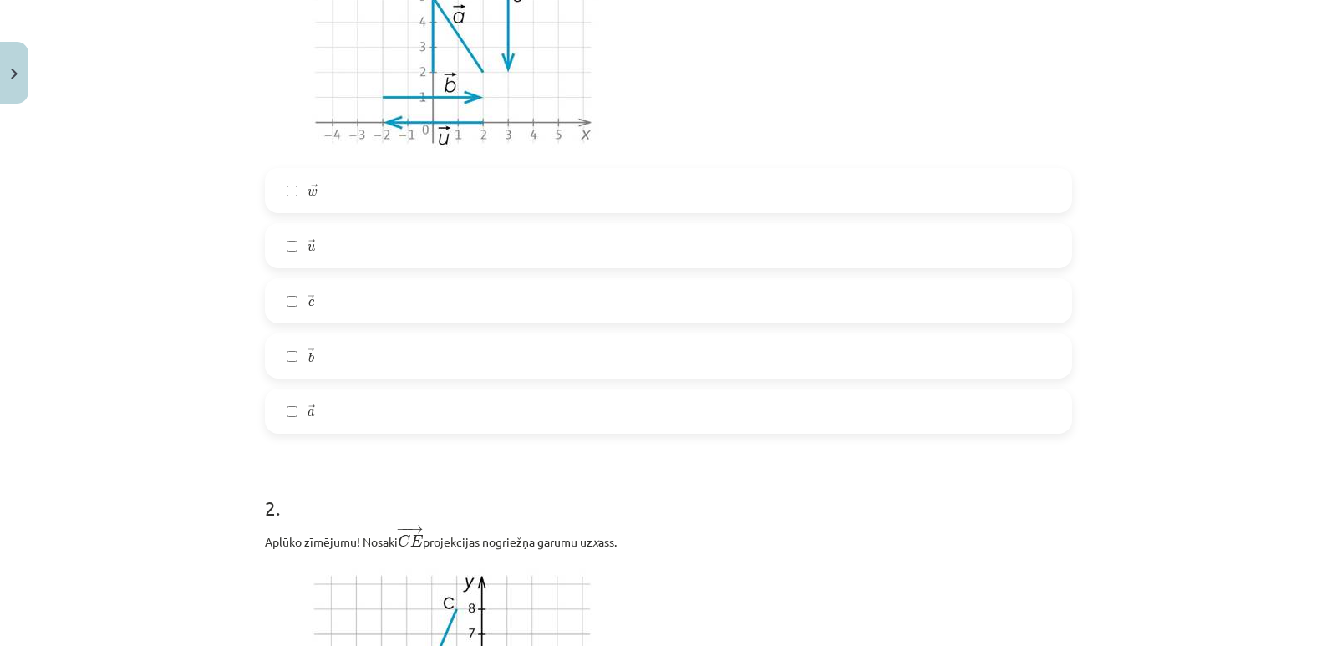
click at [289, 405] on label "→ a a →" at bounding box center [669, 411] width 804 height 42
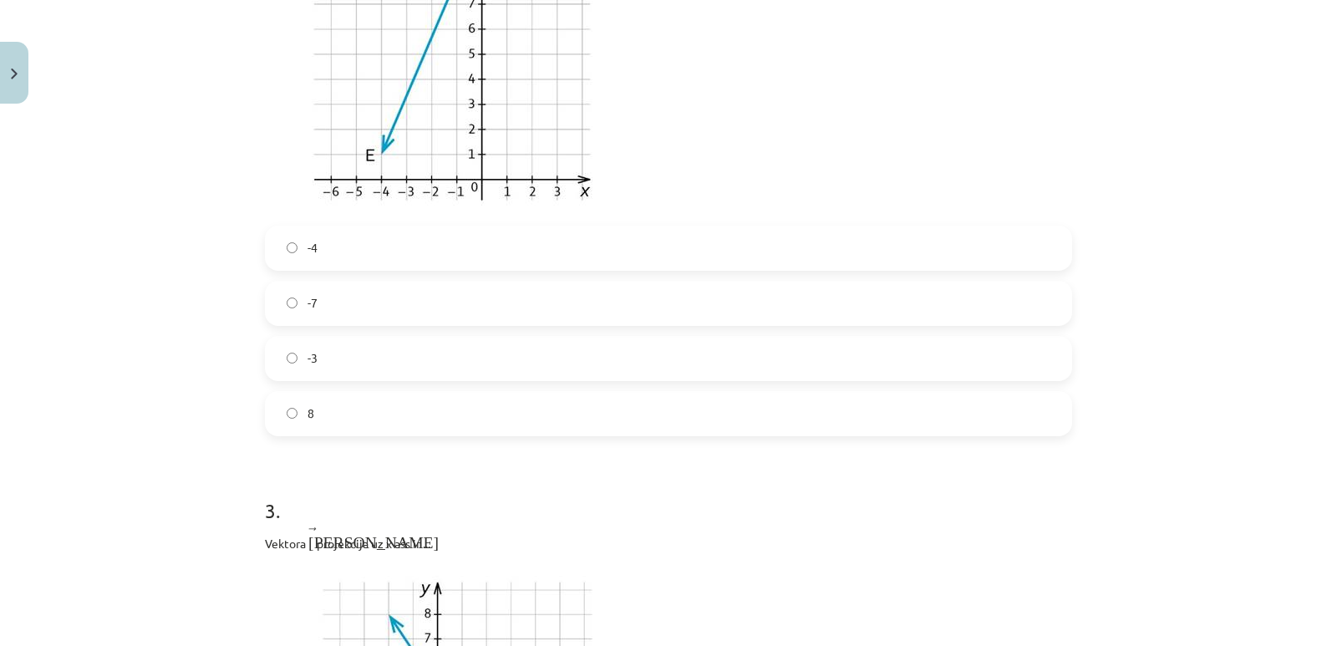
scroll to position [1212, 0]
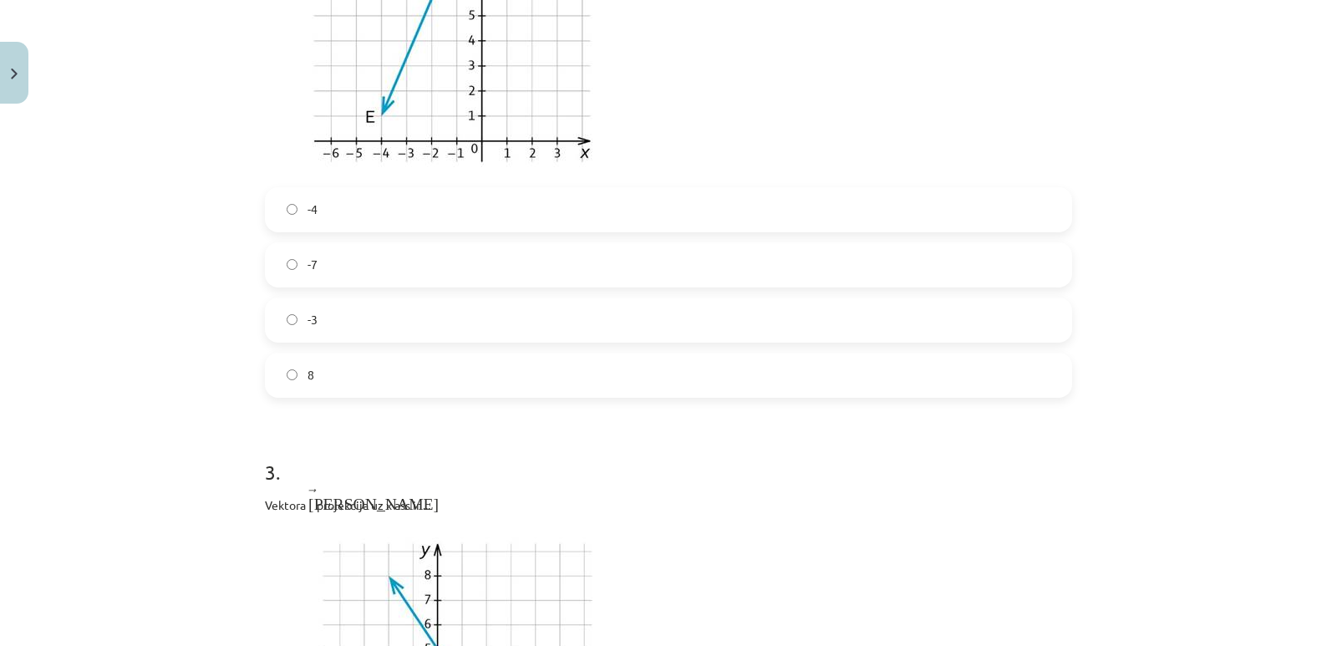
click at [316, 322] on label "-3" at bounding box center [669, 320] width 804 height 42
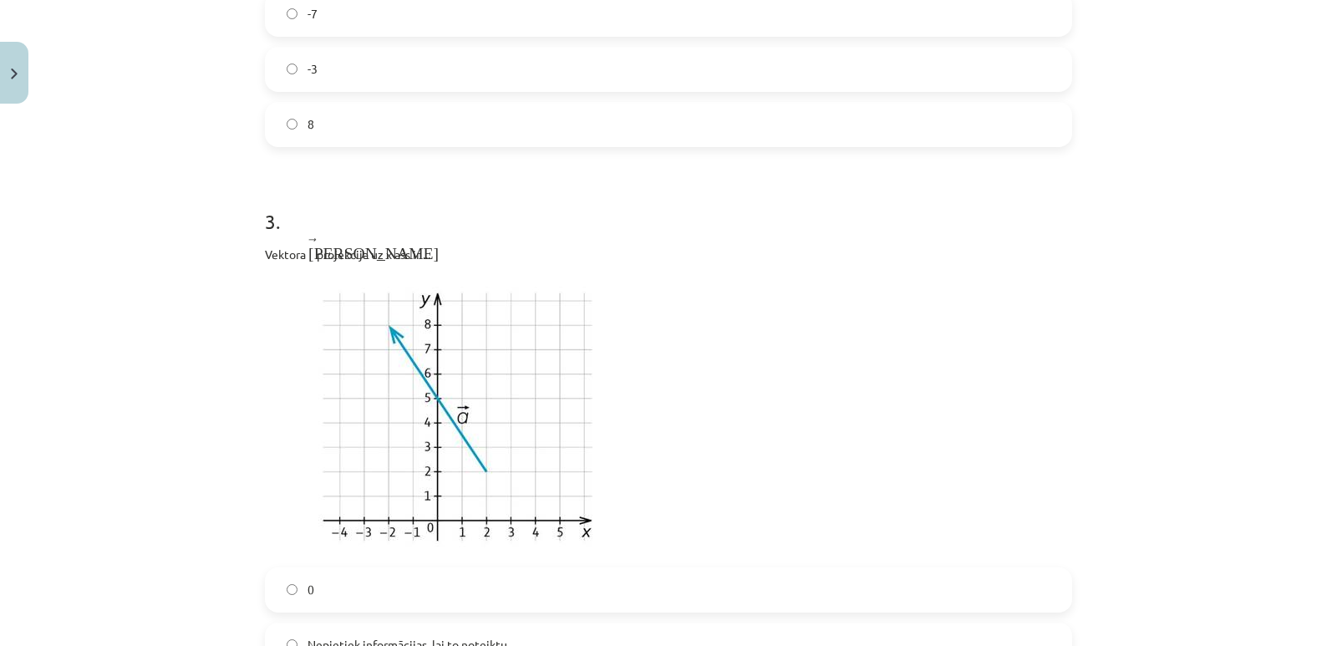
scroll to position [1713, 0]
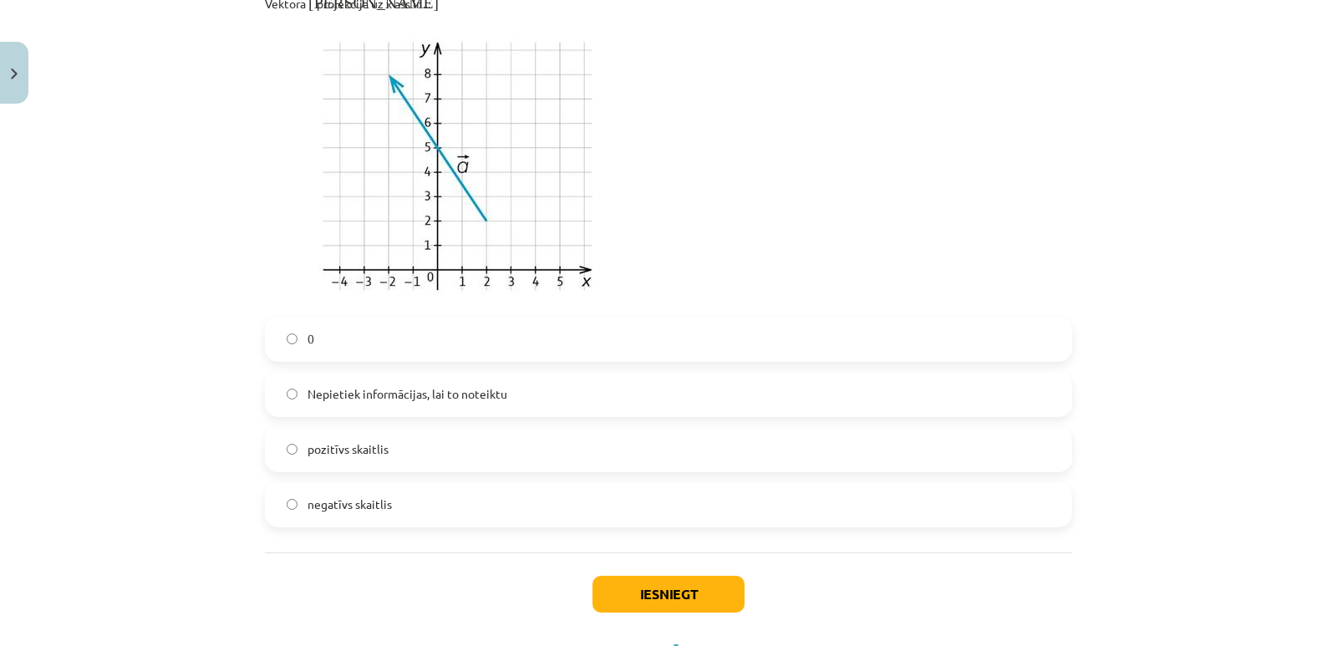
click at [333, 503] on span "negatīvs skaitlis" at bounding box center [350, 505] width 84 height 18
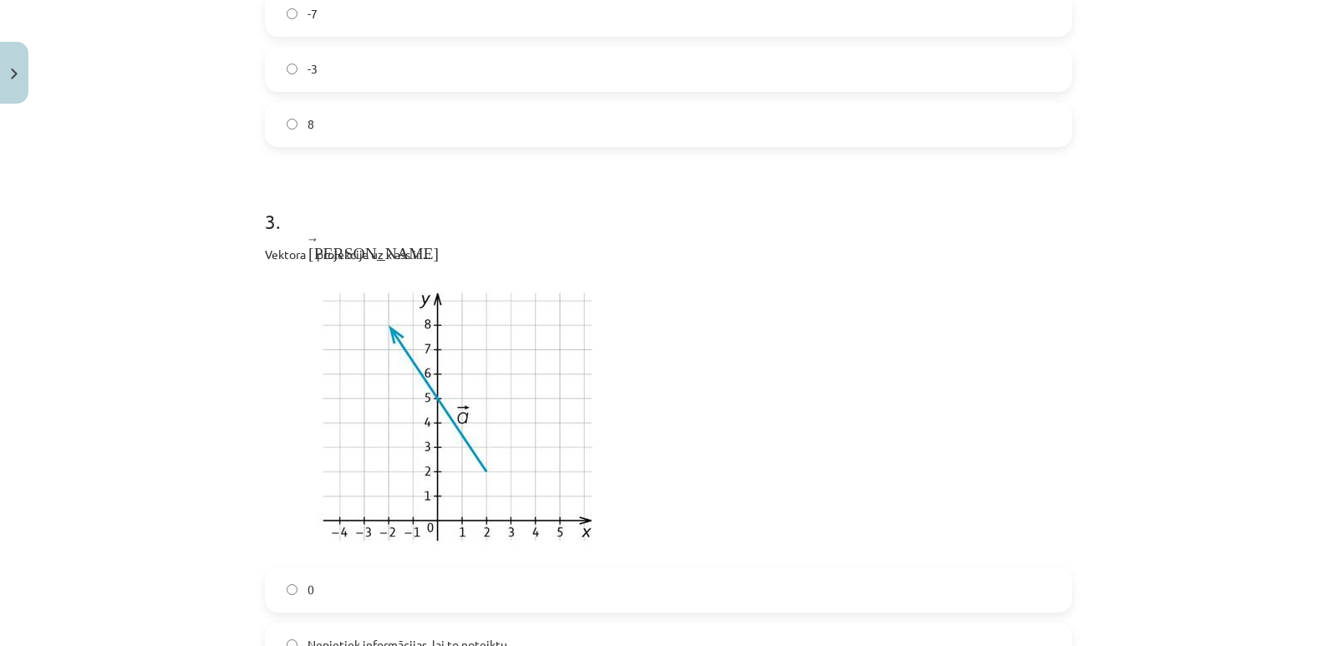
scroll to position [1789, 0]
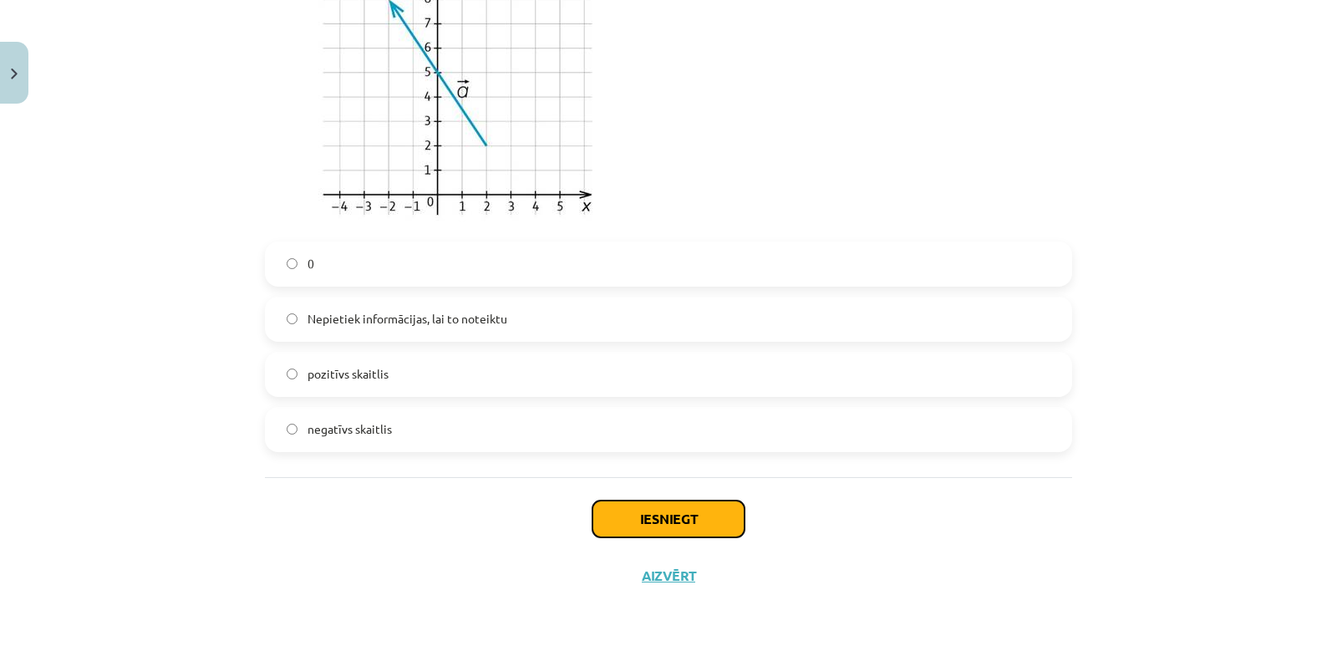
click at [648, 518] on button "Iesniegt" at bounding box center [669, 519] width 152 height 37
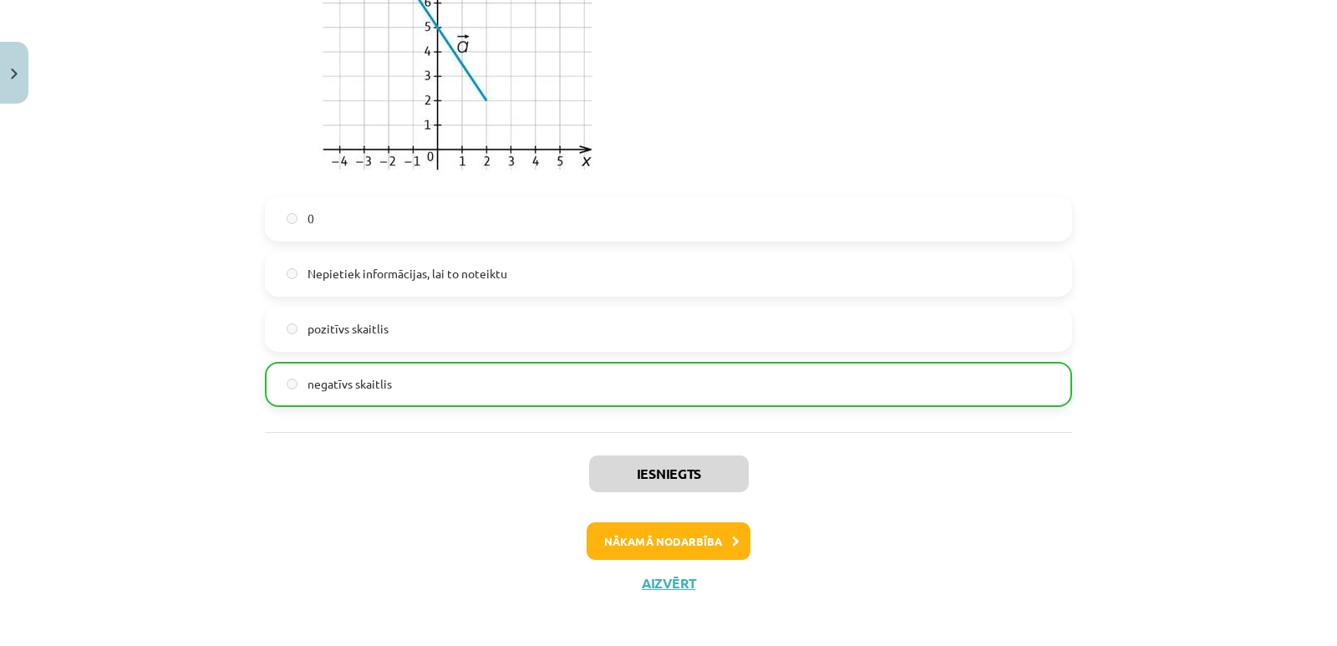
scroll to position [1842, 0]
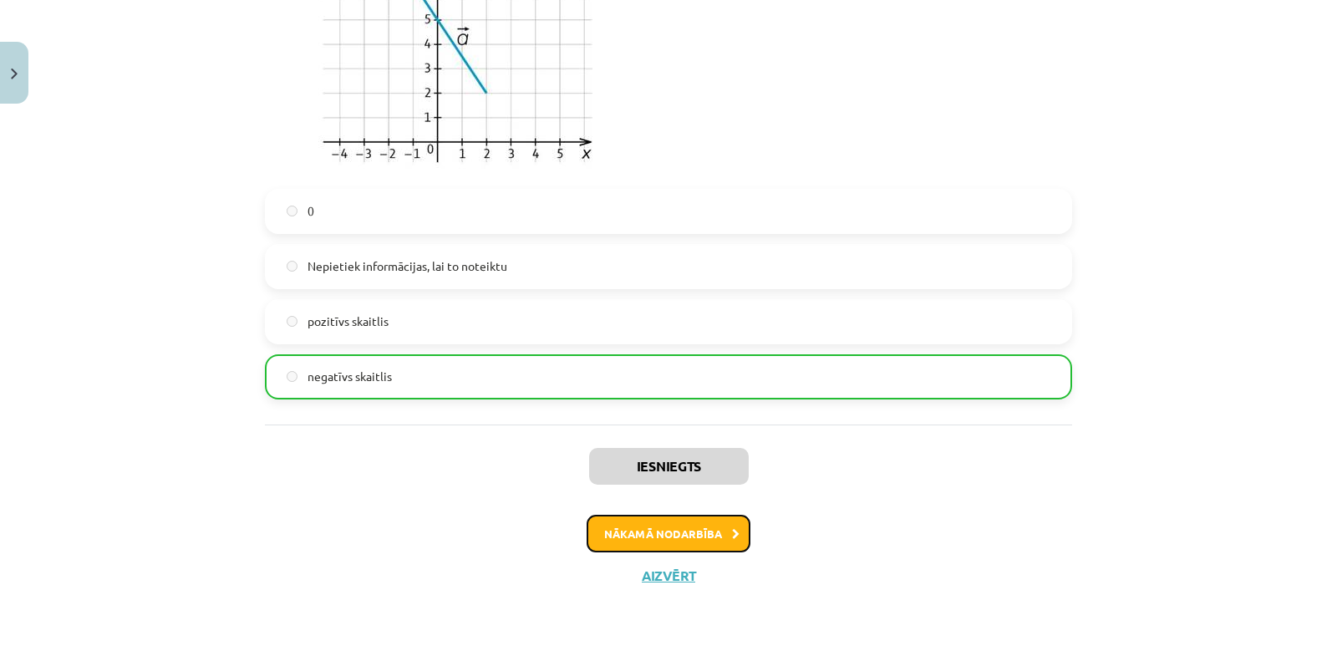
click at [710, 528] on button "Nākamā nodarbība" at bounding box center [669, 534] width 164 height 38
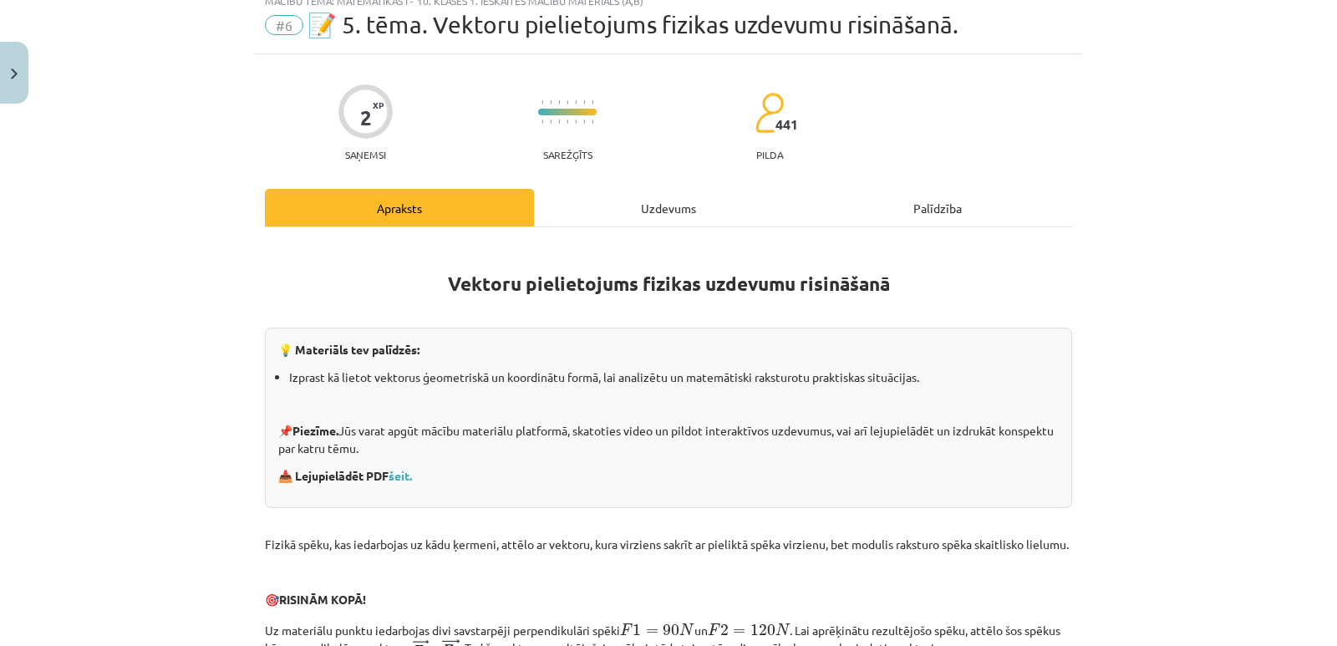
scroll to position [42, 0]
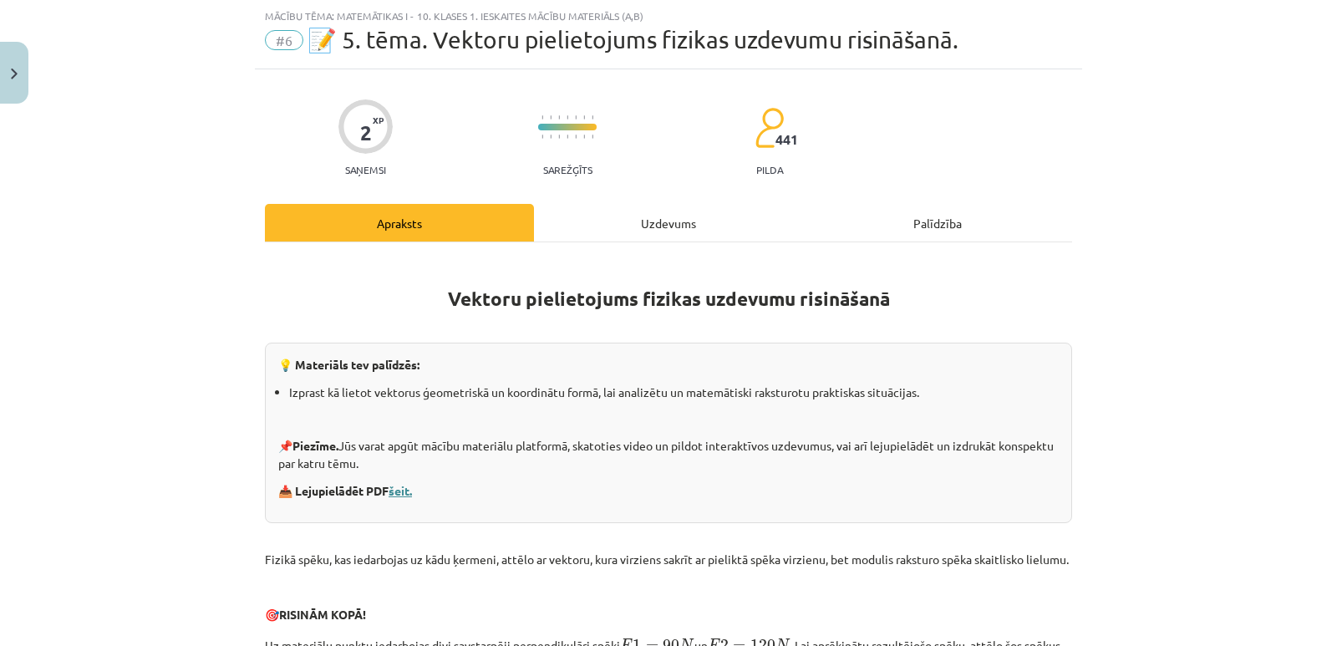
click at [405, 491] on link "šeit." at bounding box center [400, 490] width 23 height 15
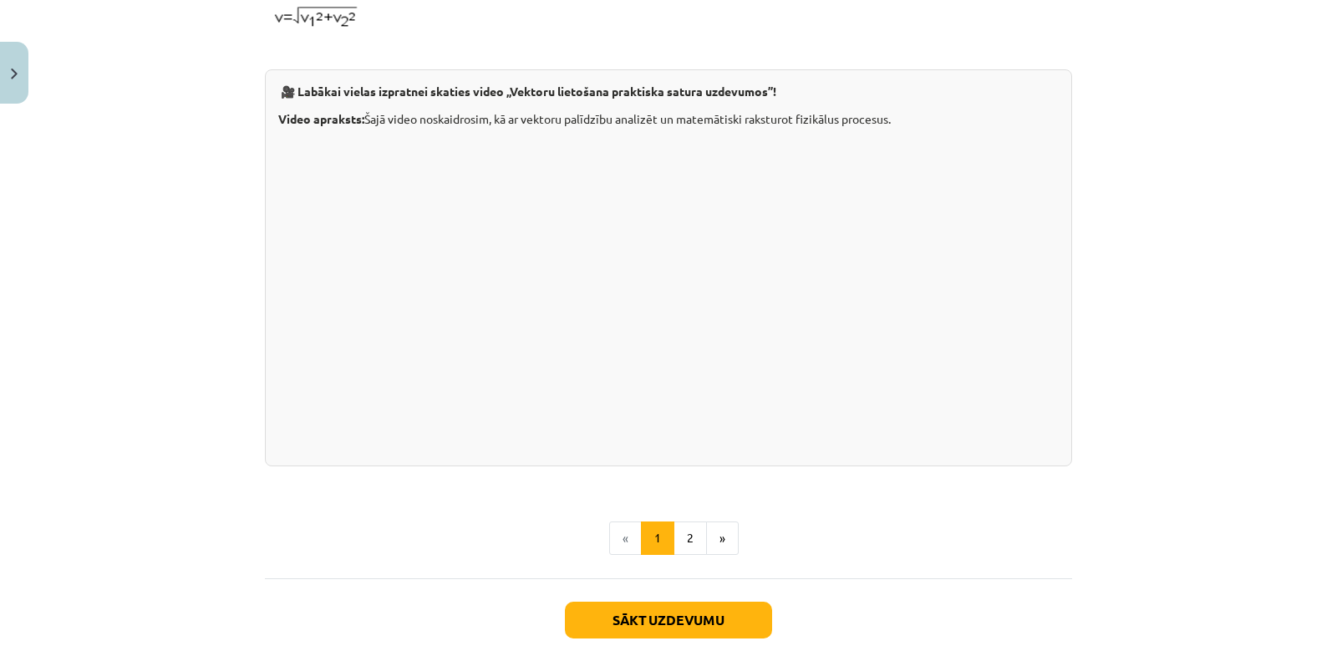
scroll to position [1711, 0]
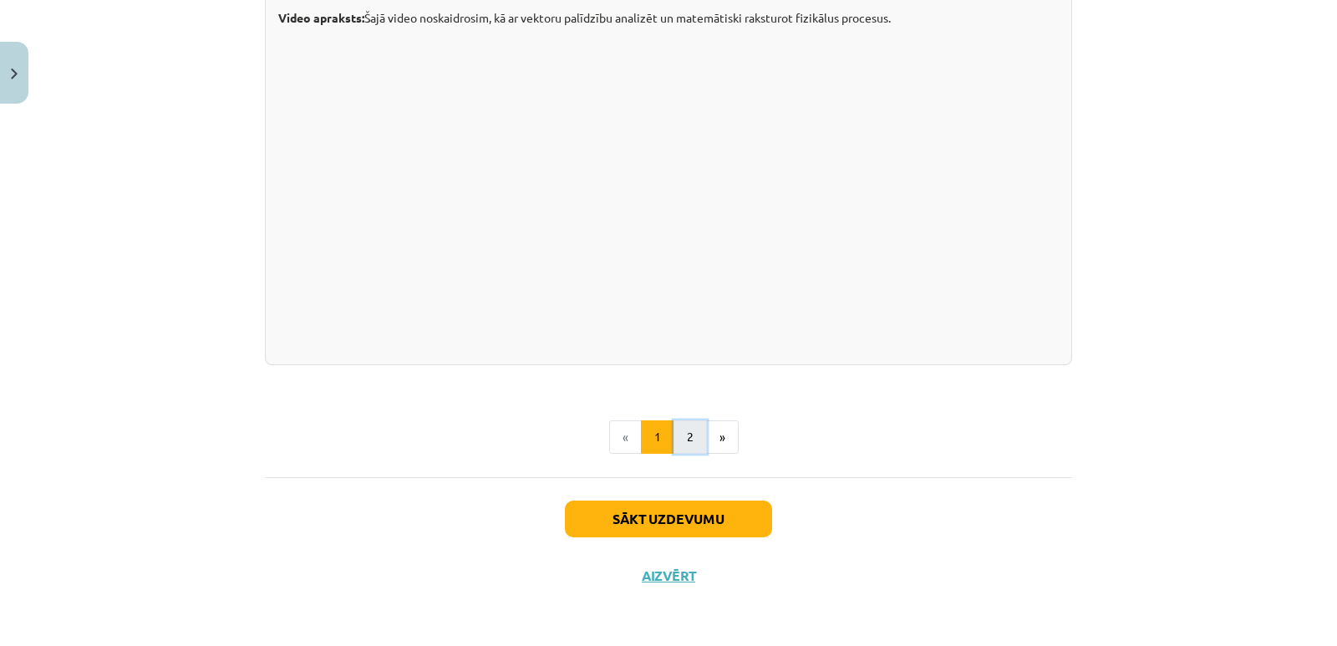
click at [690, 438] on button "2" at bounding box center [690, 436] width 33 height 33
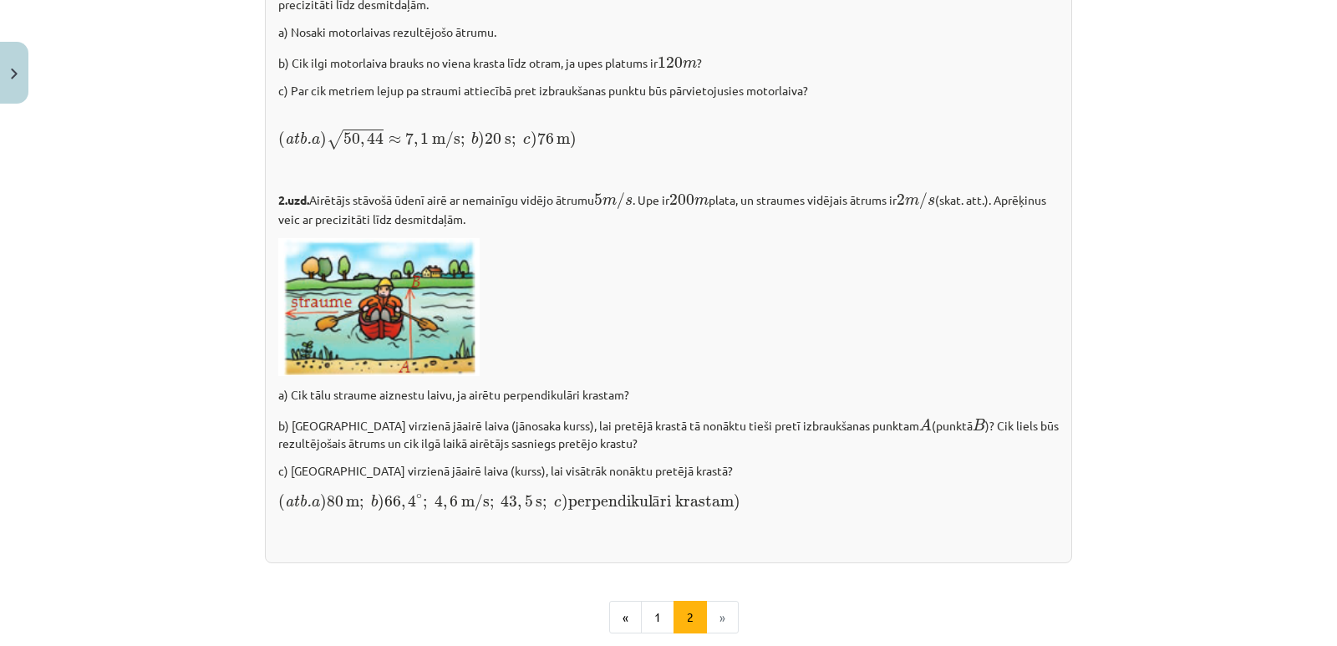
scroll to position [2374, 0]
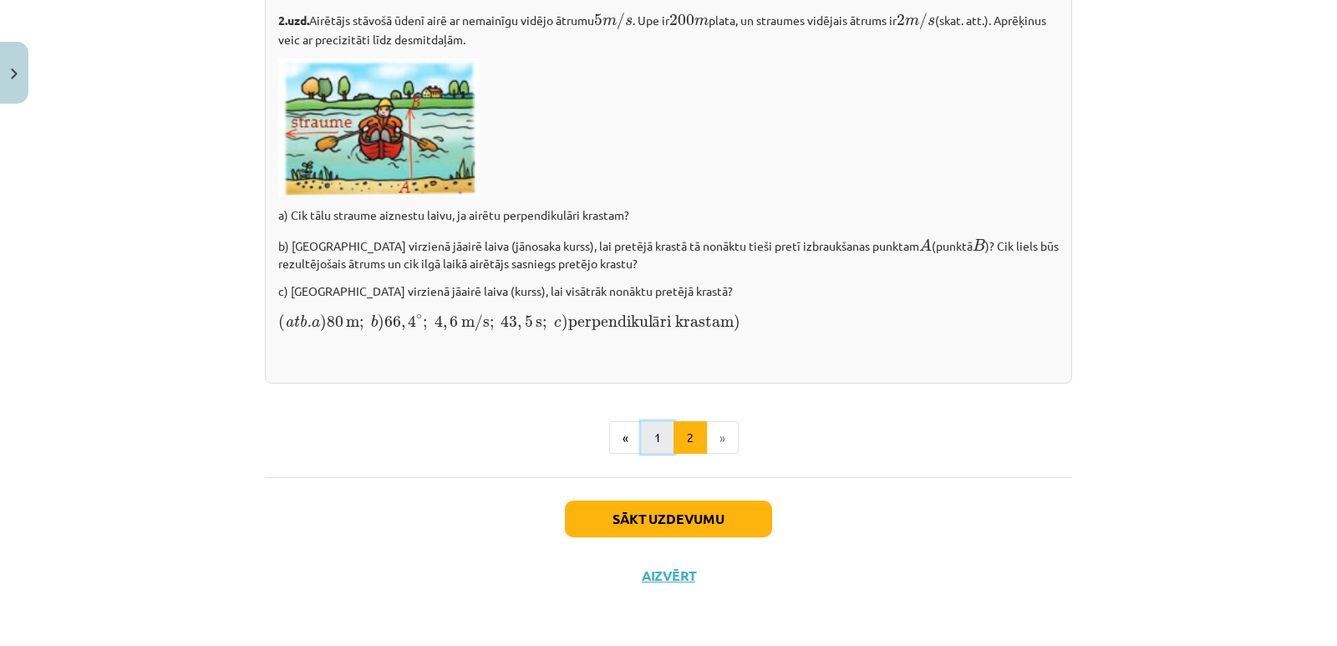
click at [654, 436] on button "1" at bounding box center [657, 437] width 33 height 33
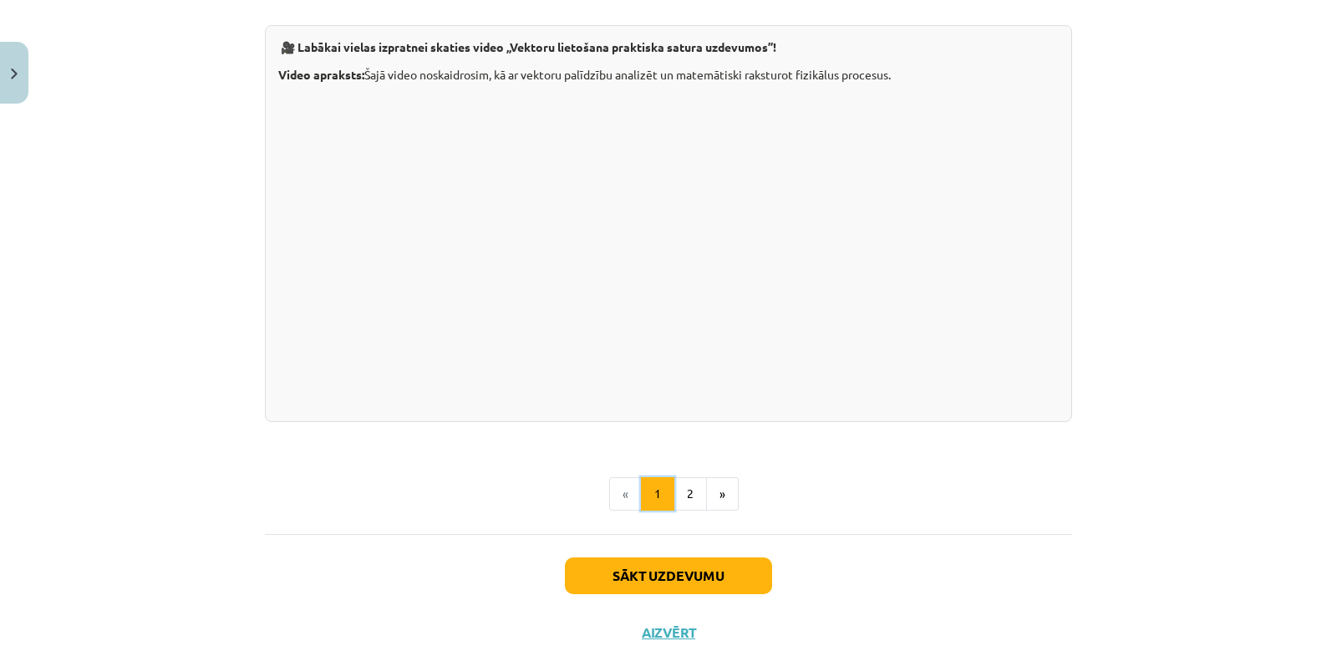
scroll to position [1711, 0]
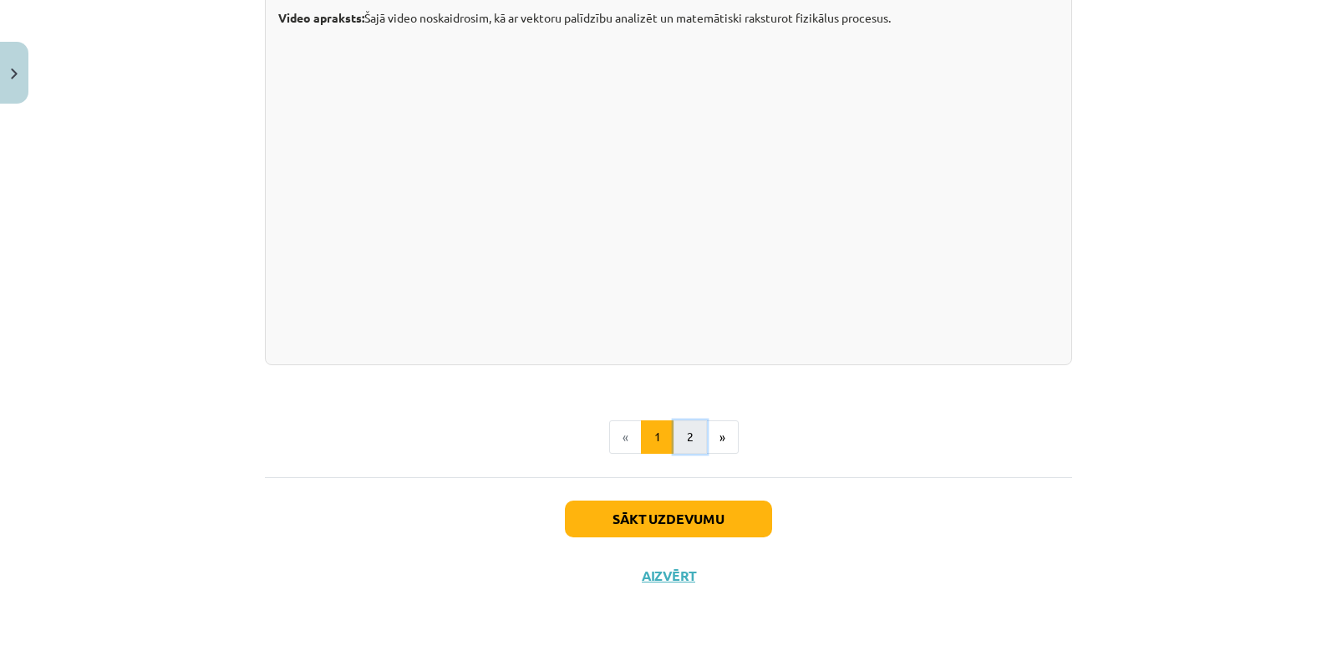
click at [687, 444] on button "2" at bounding box center [690, 436] width 33 height 33
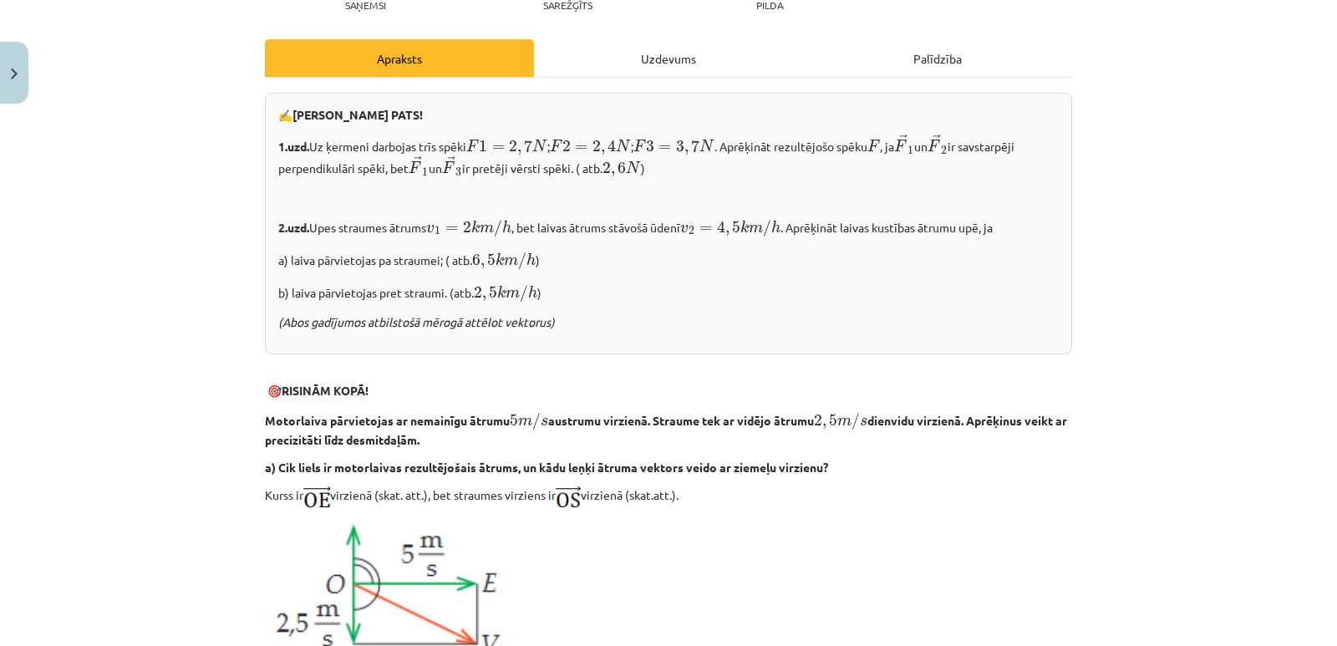
scroll to position [0, 0]
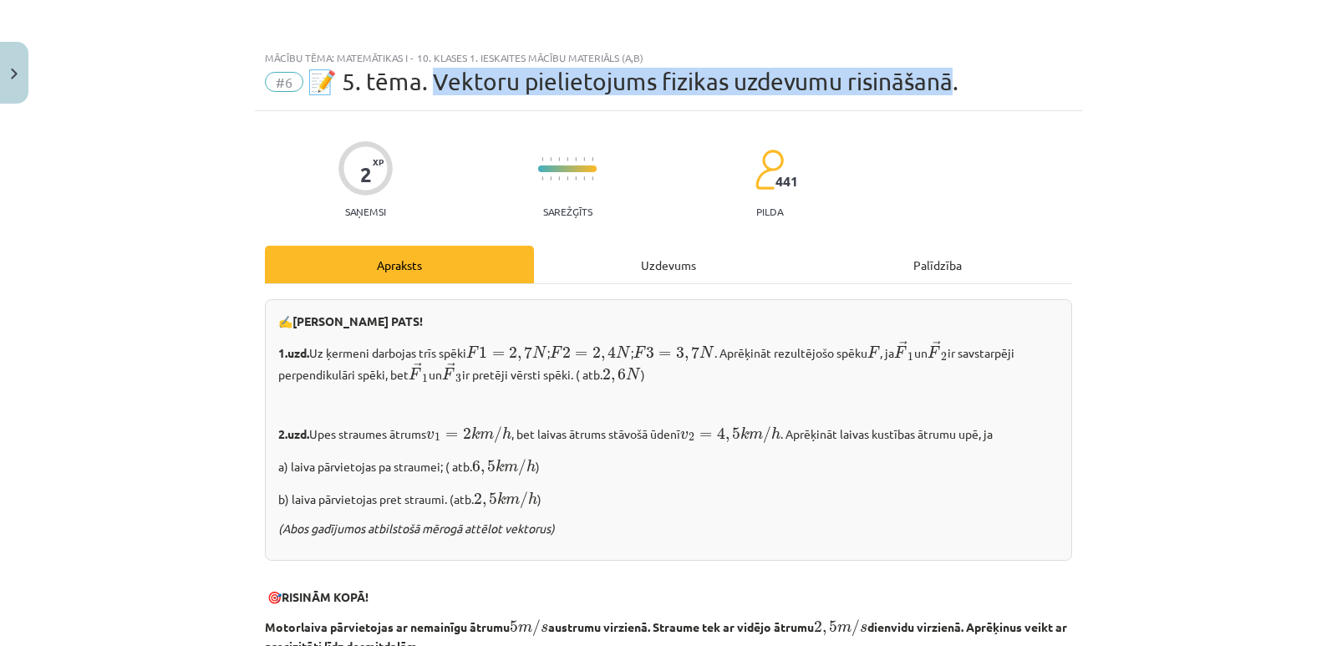
drag, startPoint x: 432, startPoint y: 86, endPoint x: 946, endPoint y: 85, distance: 514.0
click at [946, 85] on span "📝 5. tēma. Vektoru pielietojums fizikas uzdevumu risināšanā." at bounding box center [633, 82] width 651 height 28
copy span "ektoru pielietojums fizikas uzdevumu risināšanā."
